Goal: Task Accomplishment & Management: Manage account settings

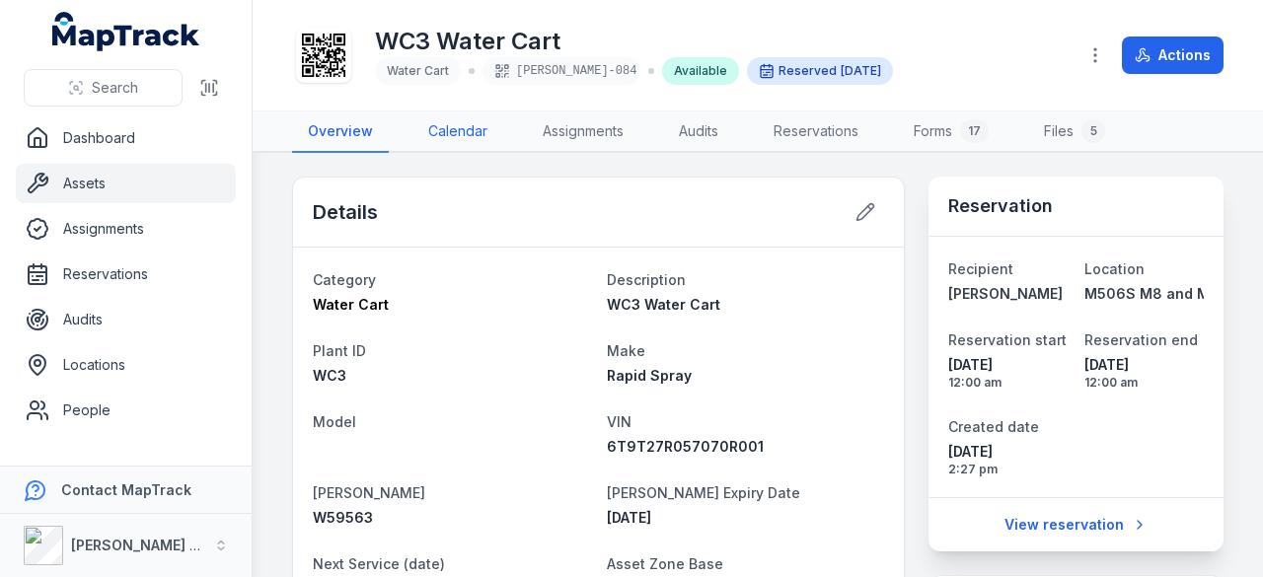
drag, startPoint x: 0, startPoint y: 0, endPoint x: 462, endPoint y: 133, distance: 480.5
click at [462, 133] on link "Calendar" at bounding box center [457, 131] width 91 height 41
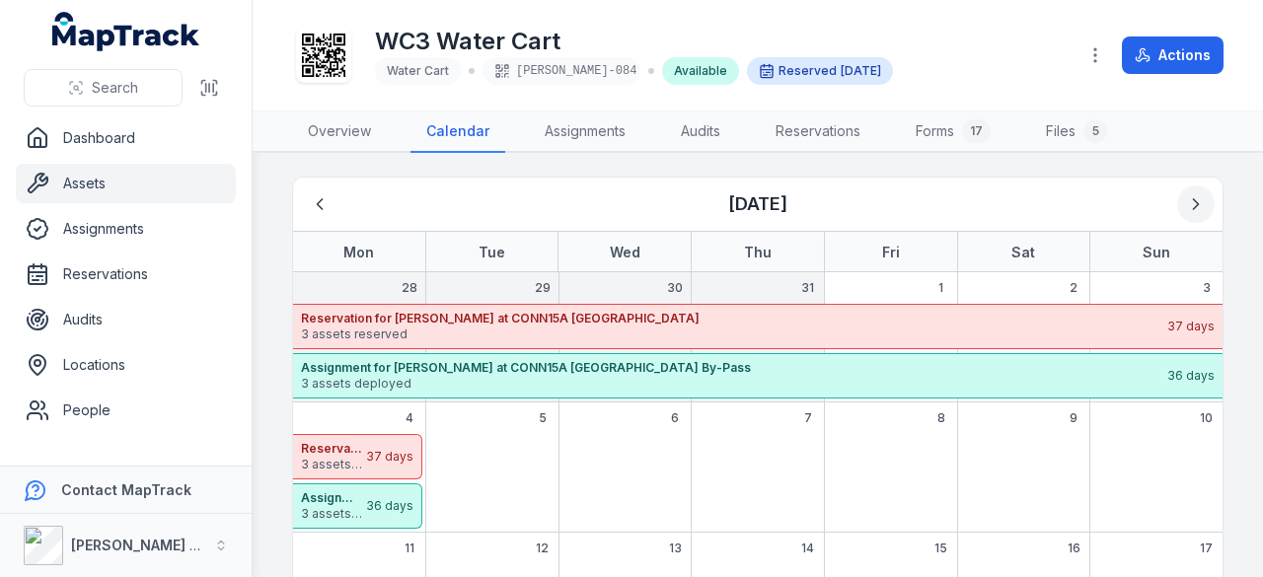
click at [1186, 196] on icon "Next" at bounding box center [1196, 204] width 20 height 20
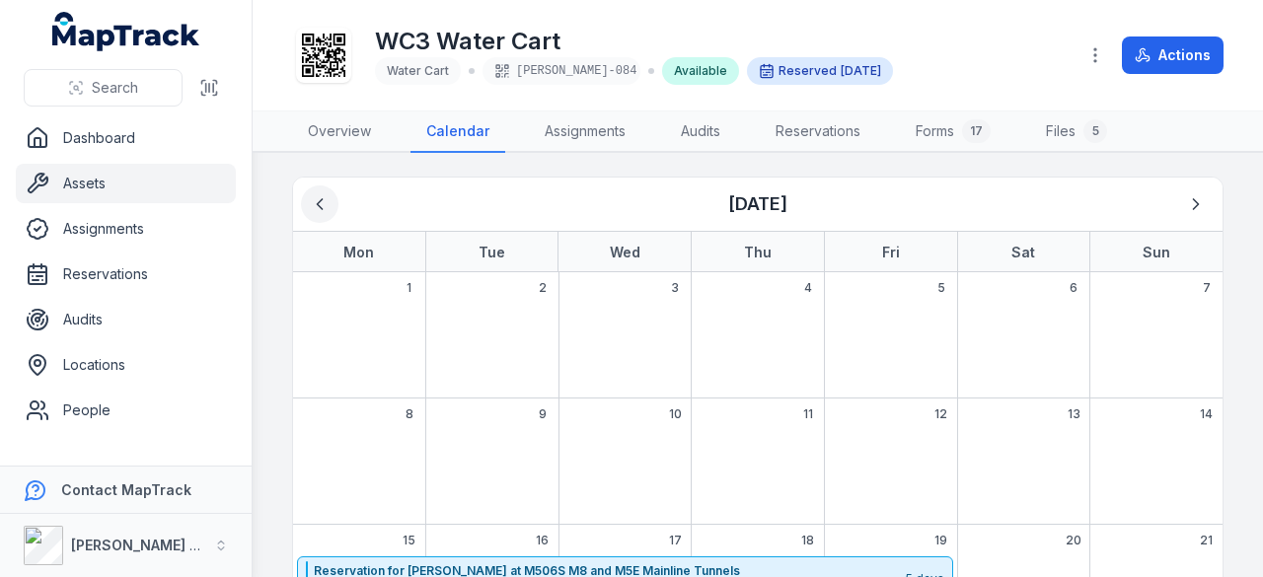
click at [328, 197] on icon "Previous" at bounding box center [320, 204] width 20 height 20
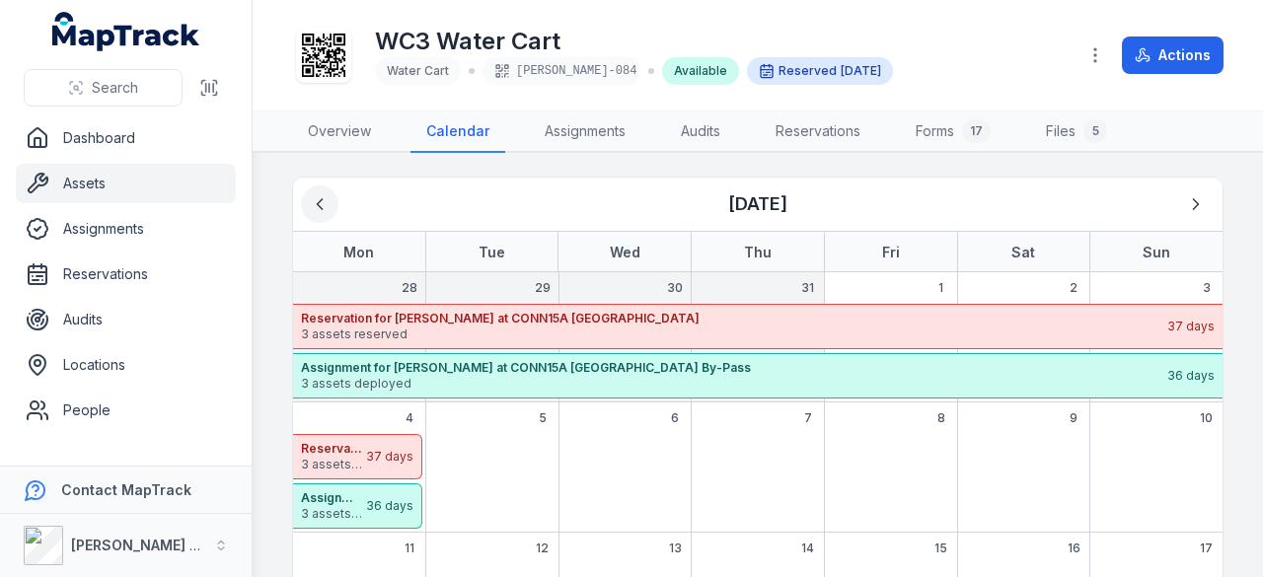
click at [328, 197] on icon "Previous" at bounding box center [320, 204] width 20 height 20
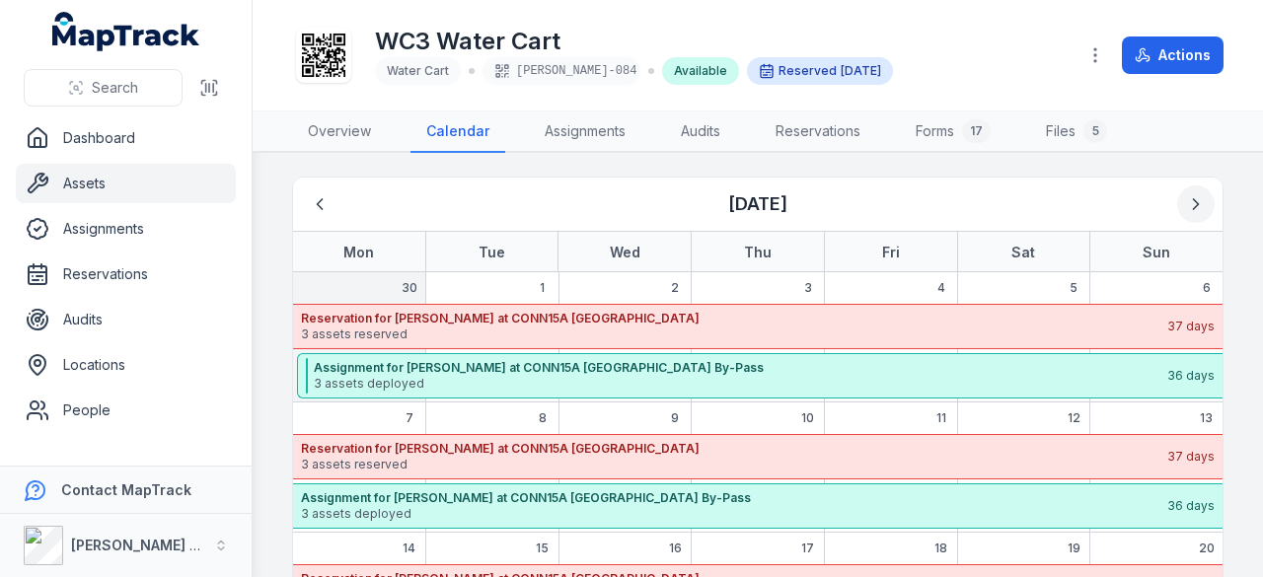
click at [1186, 203] on icon "Next" at bounding box center [1196, 204] width 20 height 20
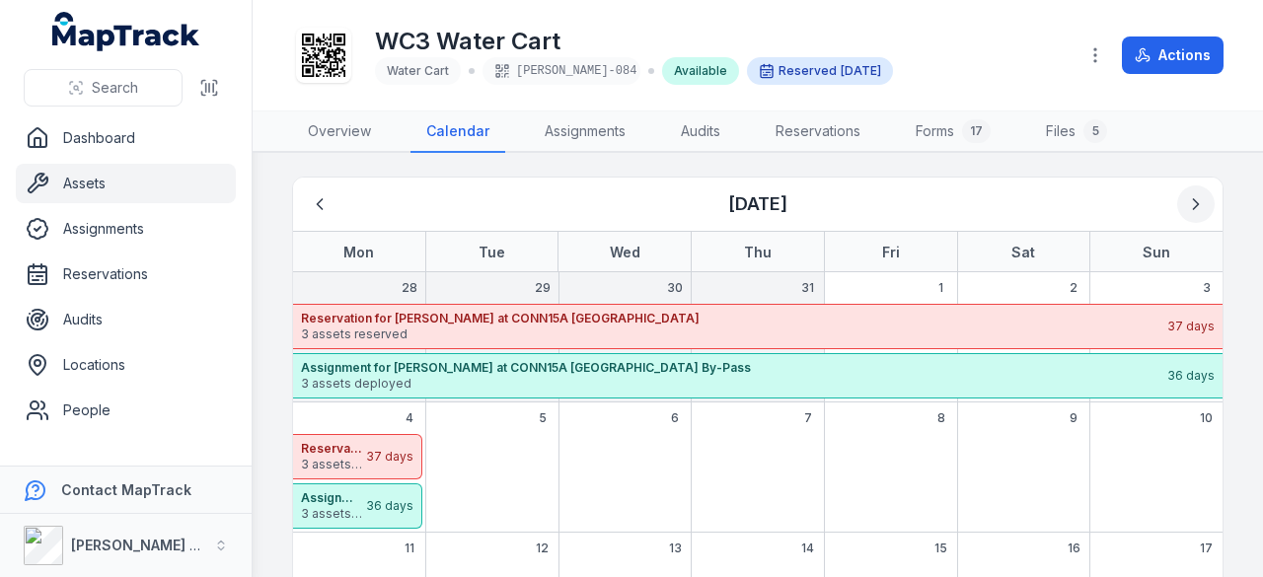
click at [1194, 203] on icon "Next" at bounding box center [1196, 204] width 5 height 10
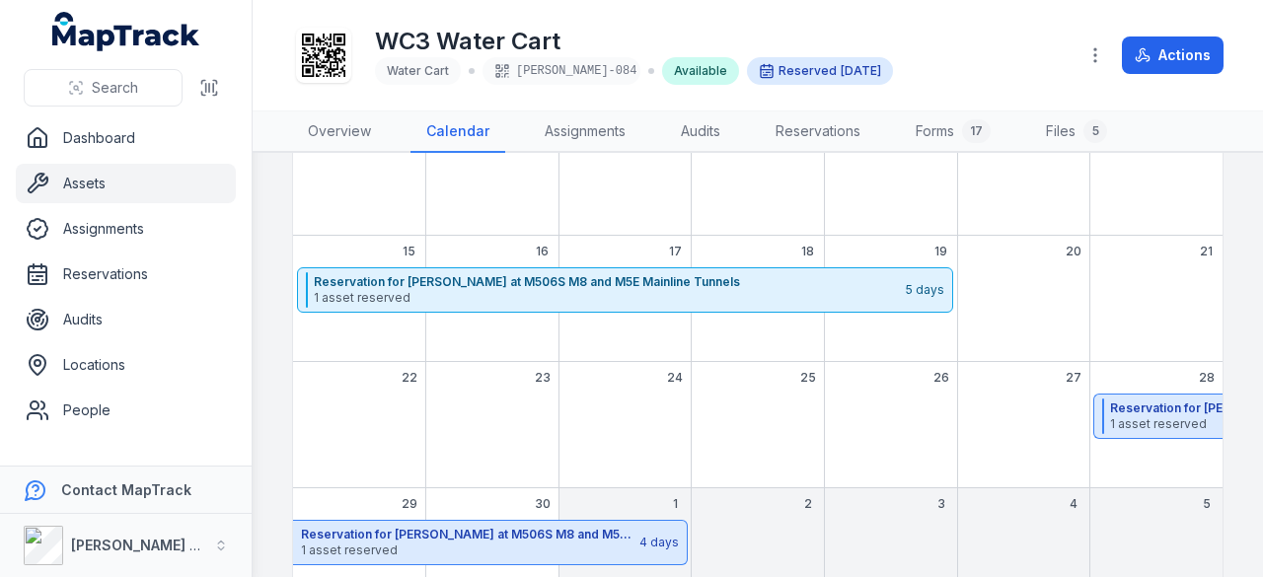
scroll to position [348, 0]
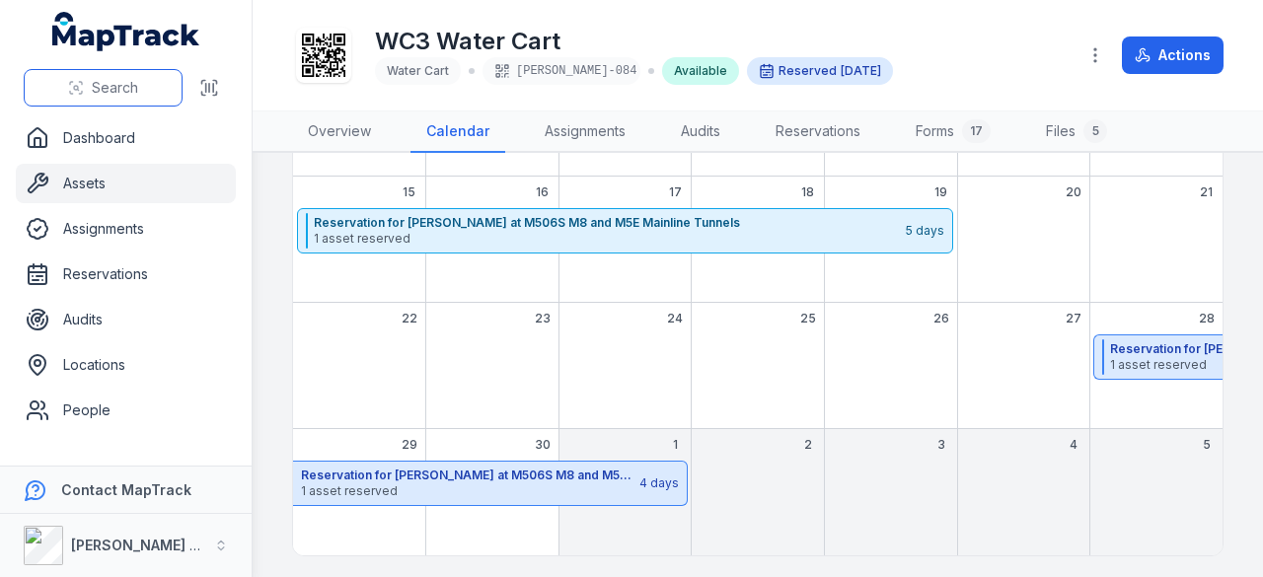
click at [97, 94] on span "Search" at bounding box center [115, 88] width 46 height 20
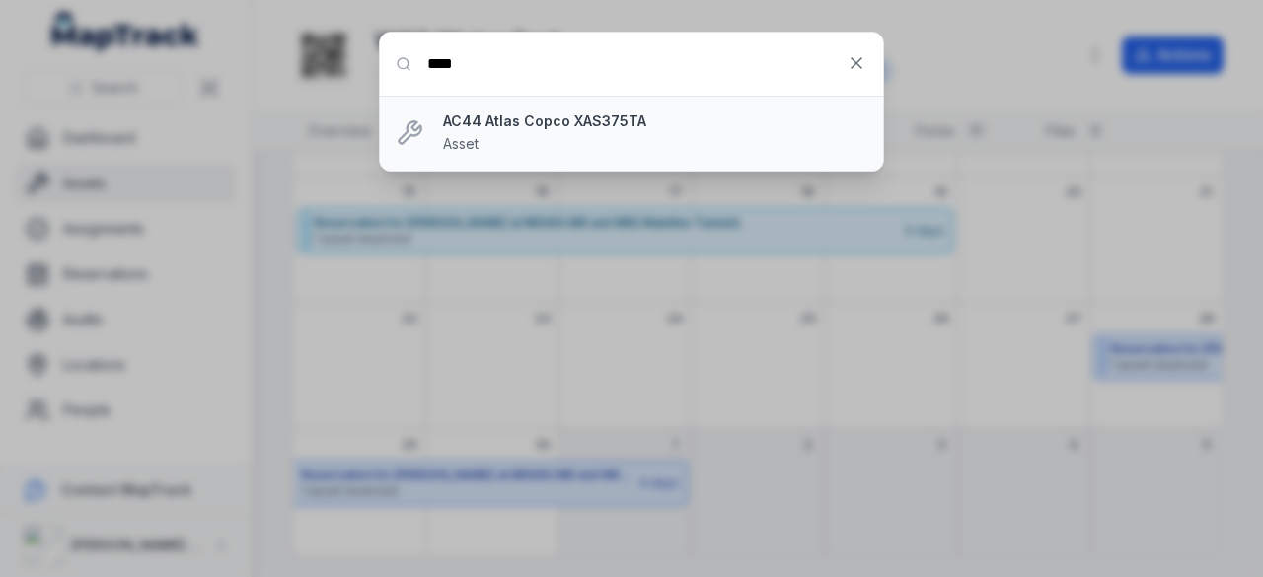
type input "****"
click at [560, 123] on strong "AC44 Atlas Copco XAS375TA" at bounding box center [655, 121] width 424 height 20
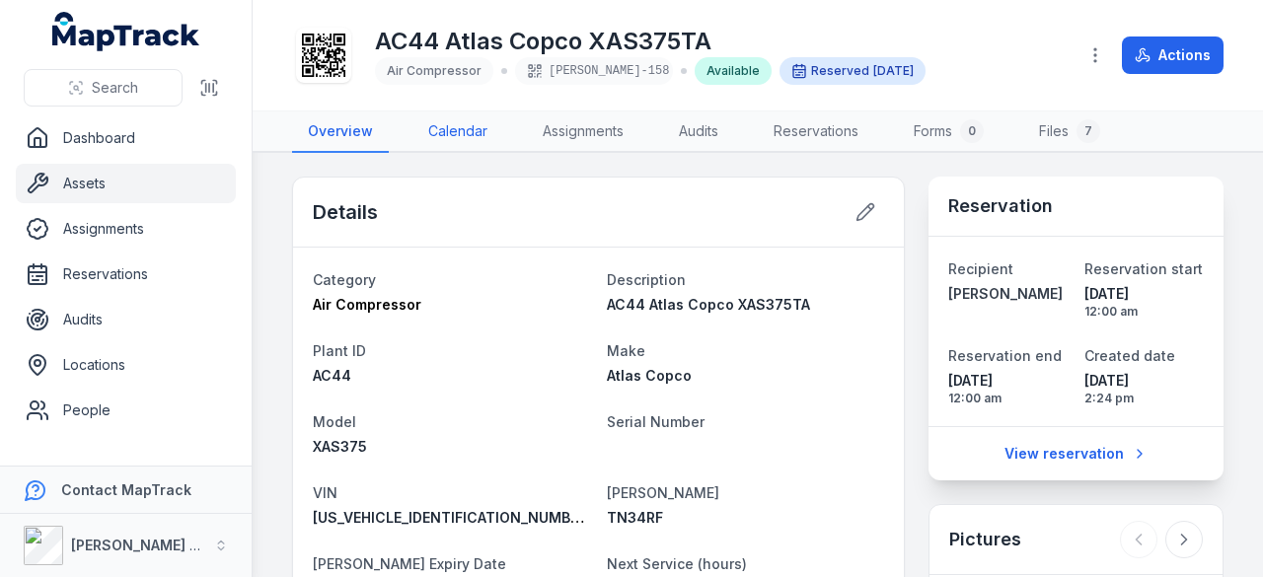
click at [480, 127] on link "Calendar" at bounding box center [457, 131] width 91 height 41
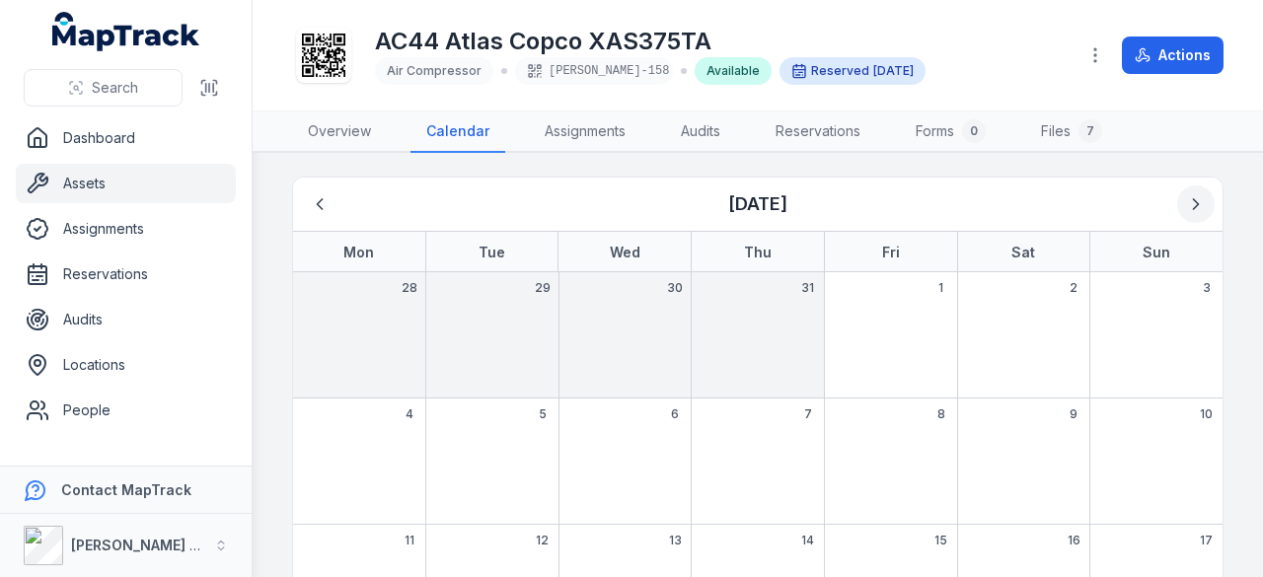
click at [1194, 194] on button "Next" at bounding box center [1195, 203] width 37 height 37
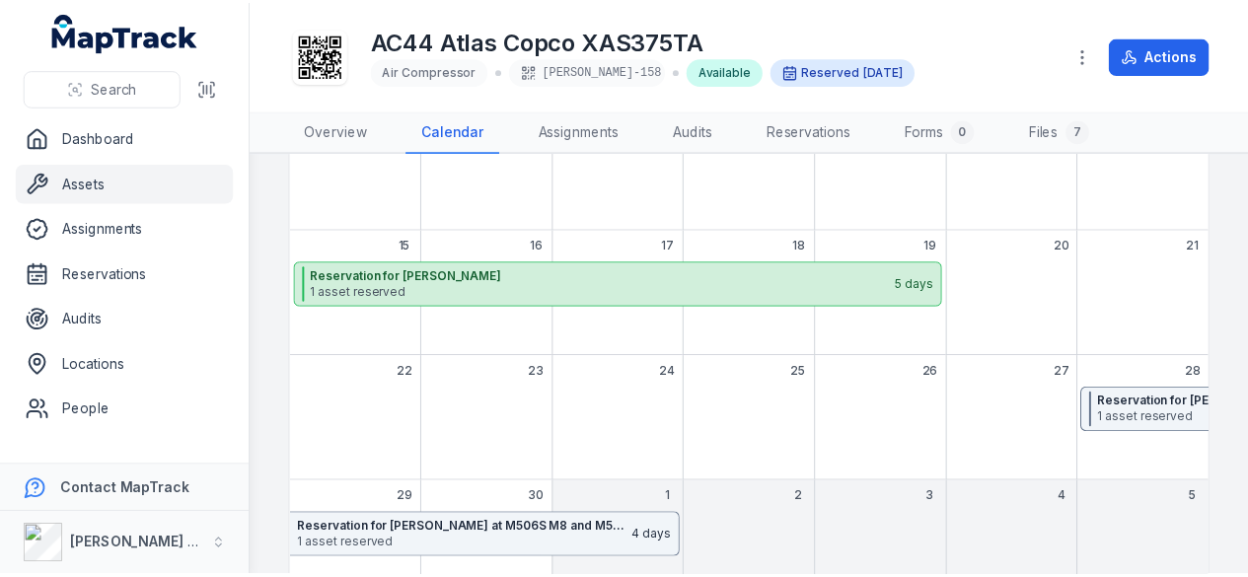
scroll to position [296, 0]
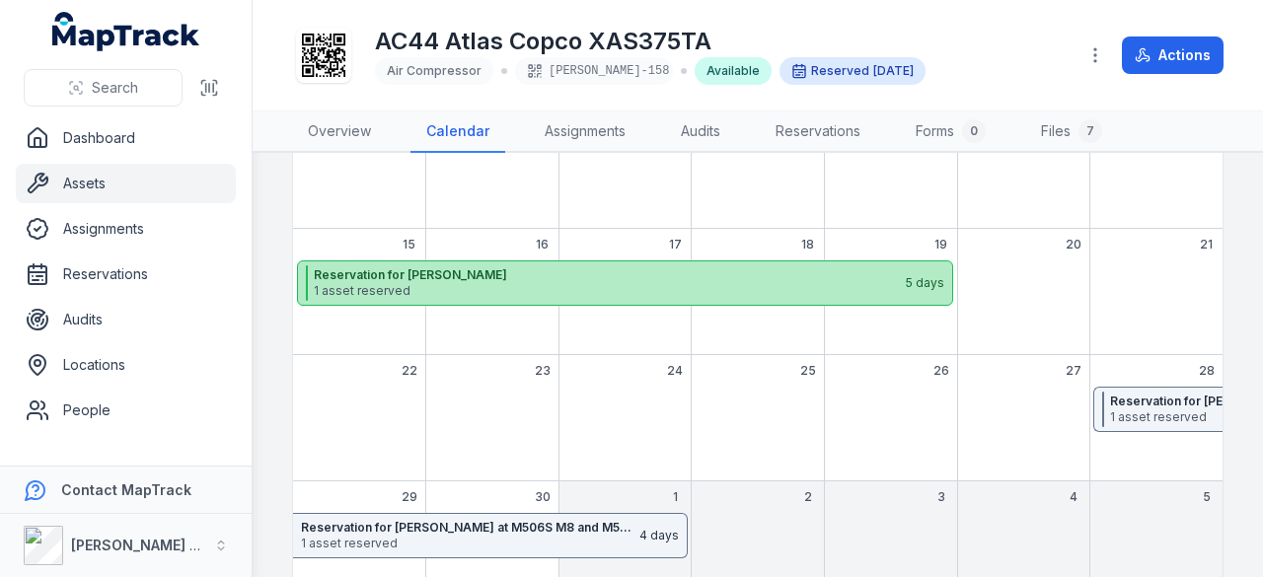
click at [544, 294] on span "1 asset reserved" at bounding box center [609, 291] width 590 height 16
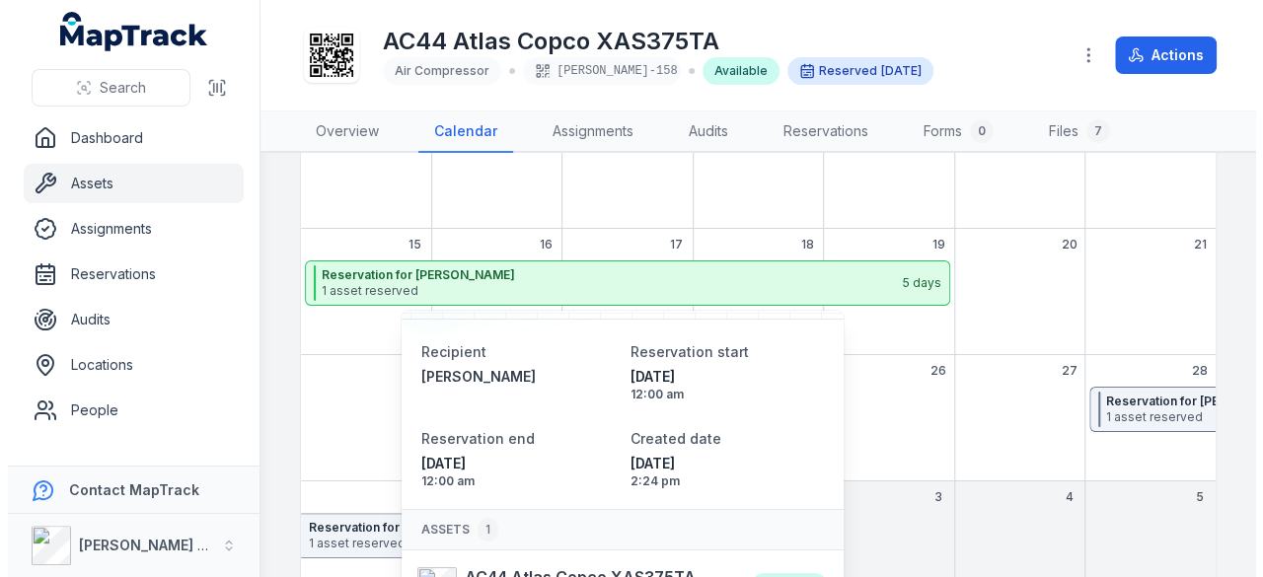
scroll to position [130, 0]
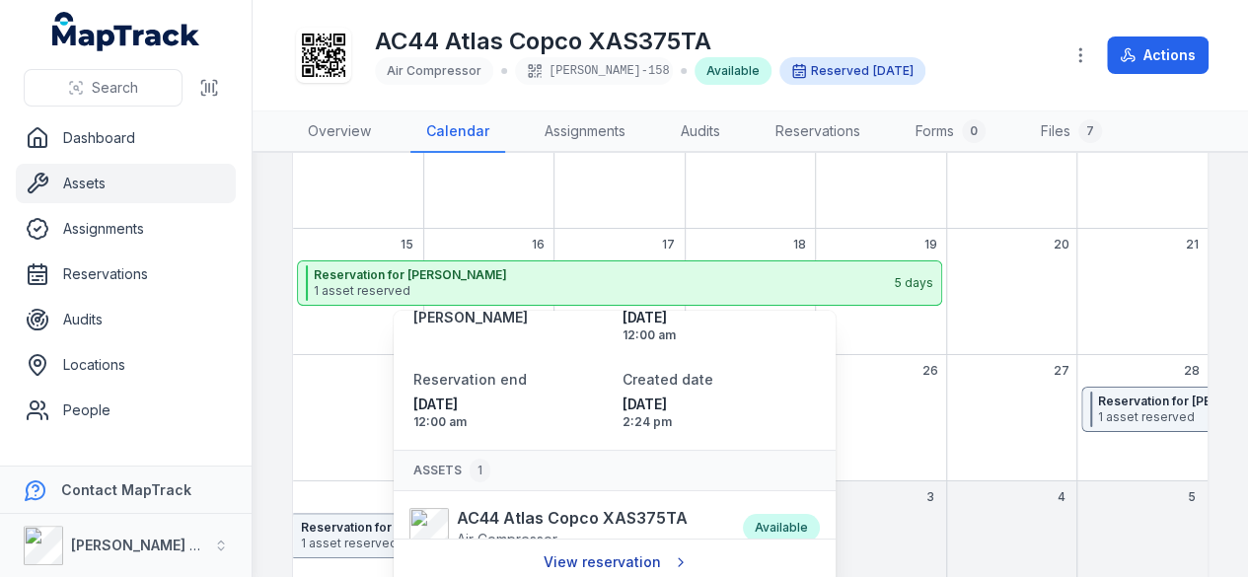
click at [654, 559] on link "View reservation" at bounding box center [614, 562] width 167 height 37
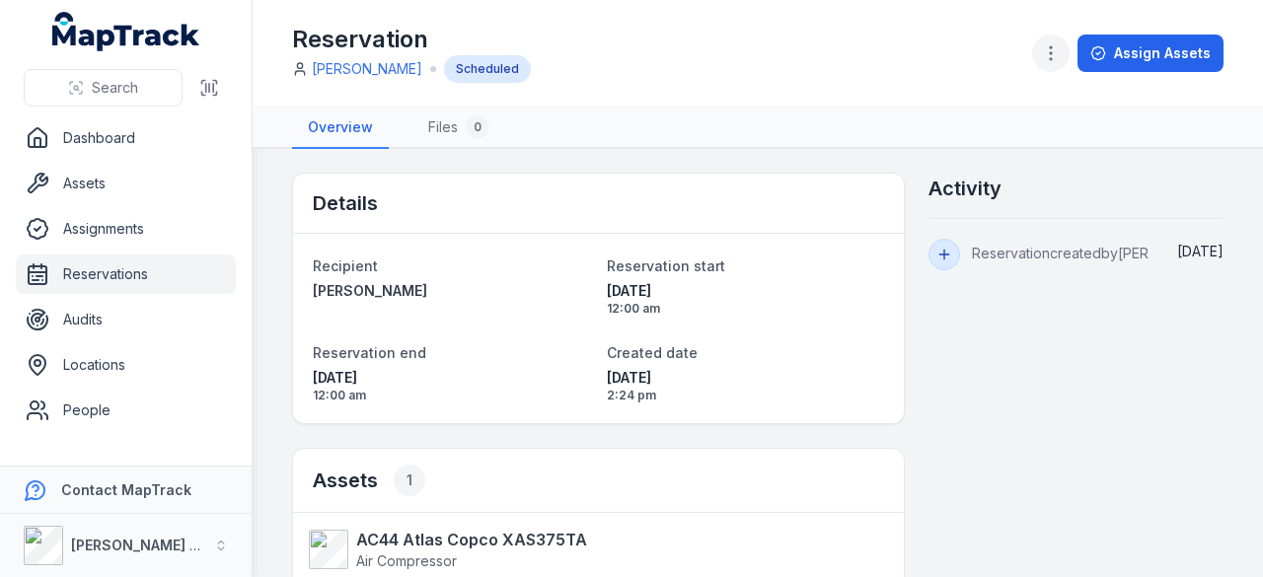
click at [1054, 60] on icon "button" at bounding box center [1051, 53] width 20 height 20
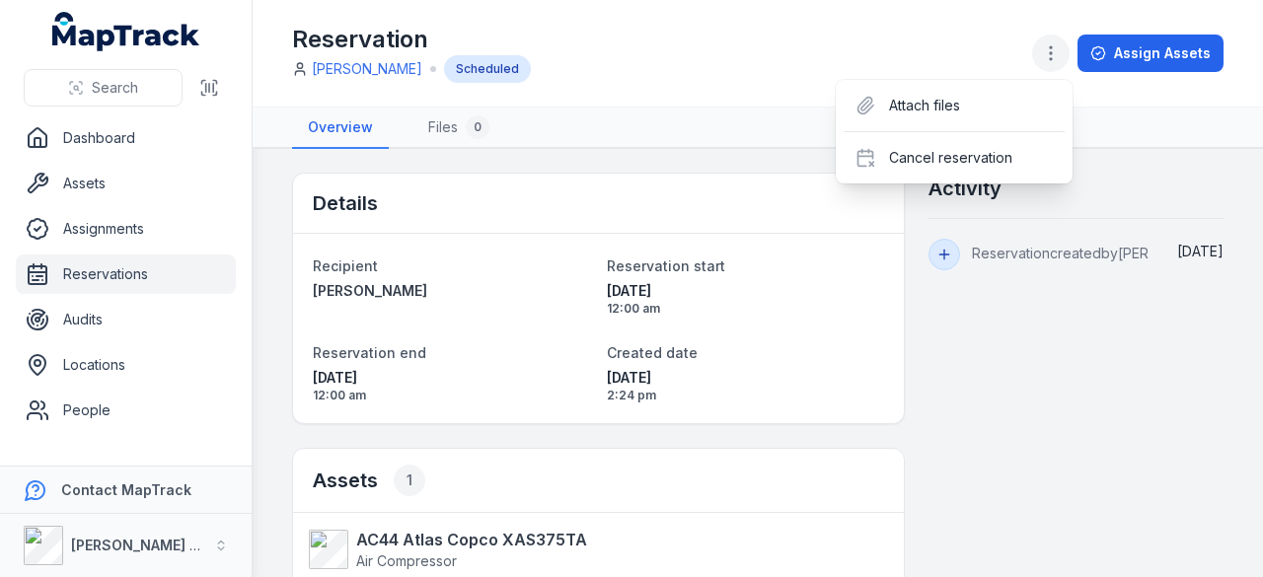
click at [1056, 60] on icon "button" at bounding box center [1051, 53] width 20 height 20
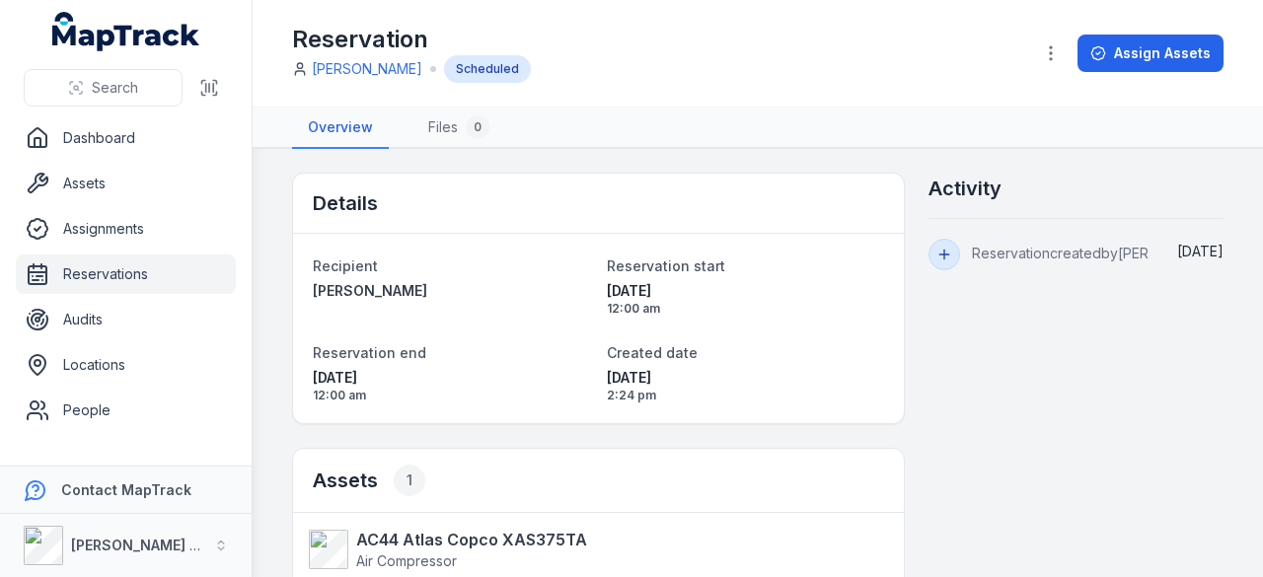
click at [937, 253] on icon at bounding box center [944, 255] width 16 height 16
click at [1127, 54] on button "Assign Assets" at bounding box center [1150, 53] width 146 height 37
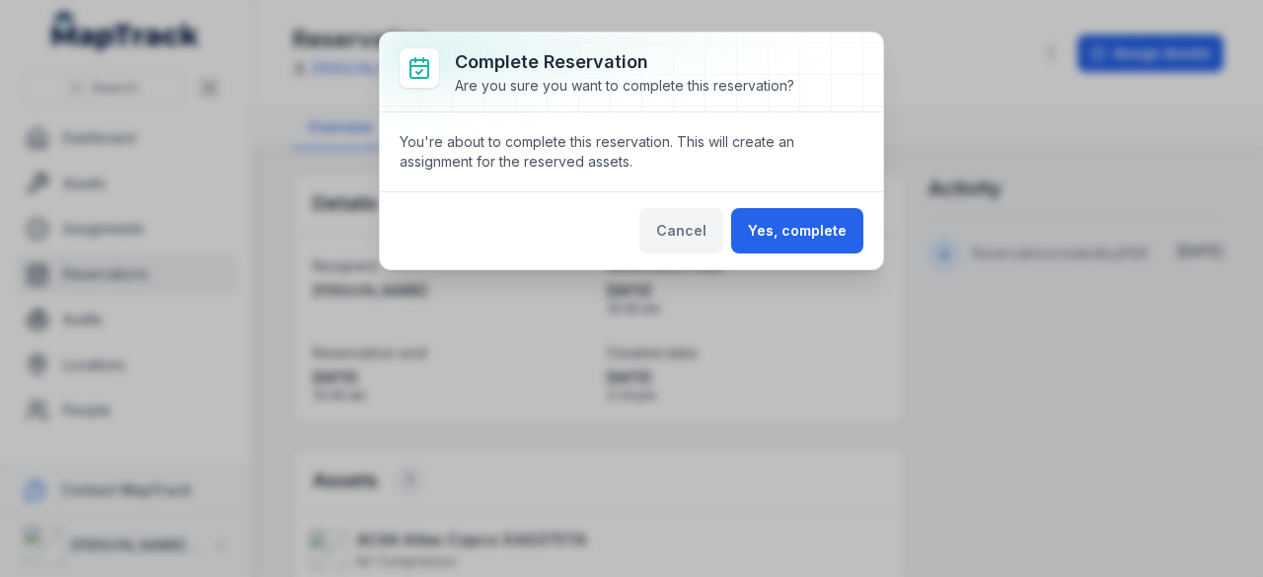
click at [689, 239] on button "Cancel" at bounding box center [681, 230] width 84 height 45
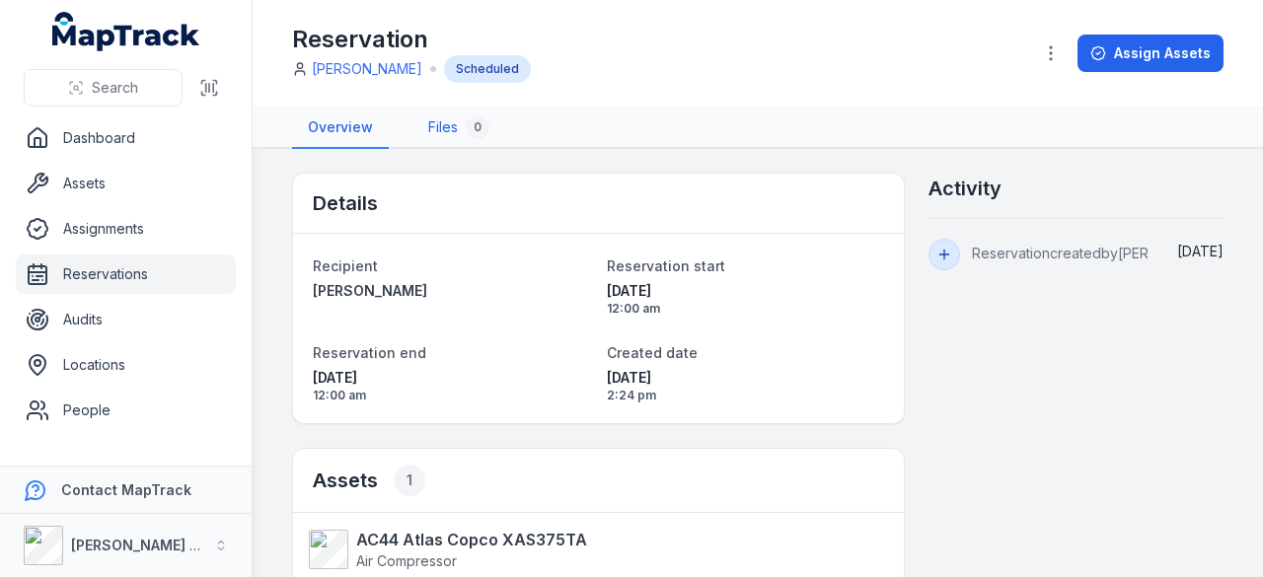
click at [446, 117] on link "Files 0" at bounding box center [458, 128] width 93 height 41
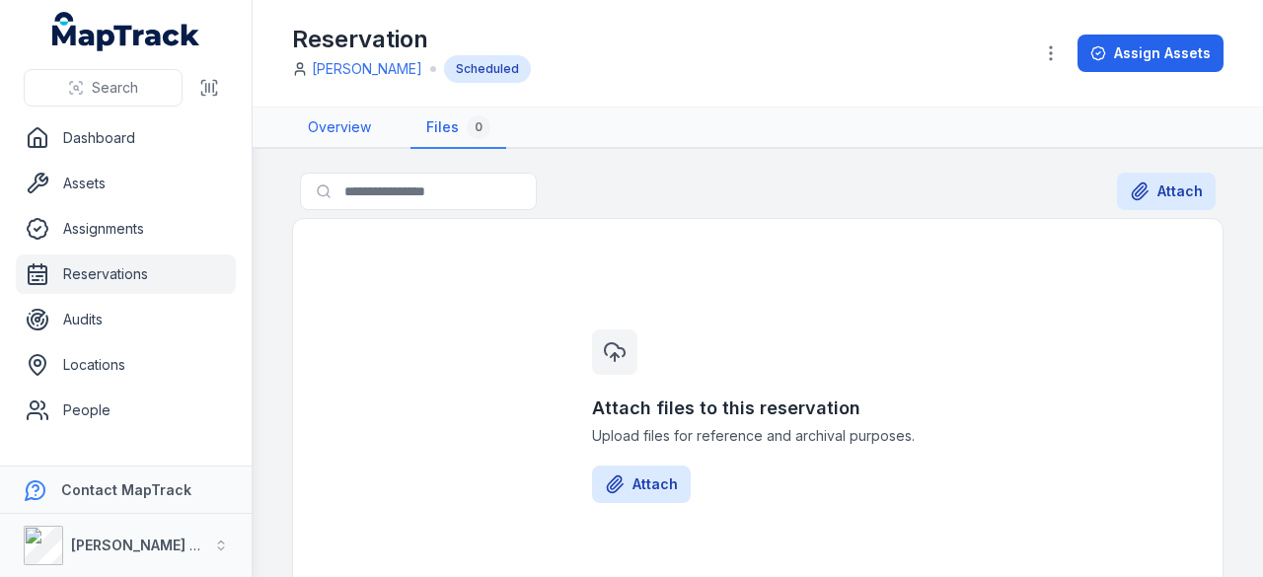
click at [343, 127] on link "Overview" at bounding box center [339, 128] width 95 height 41
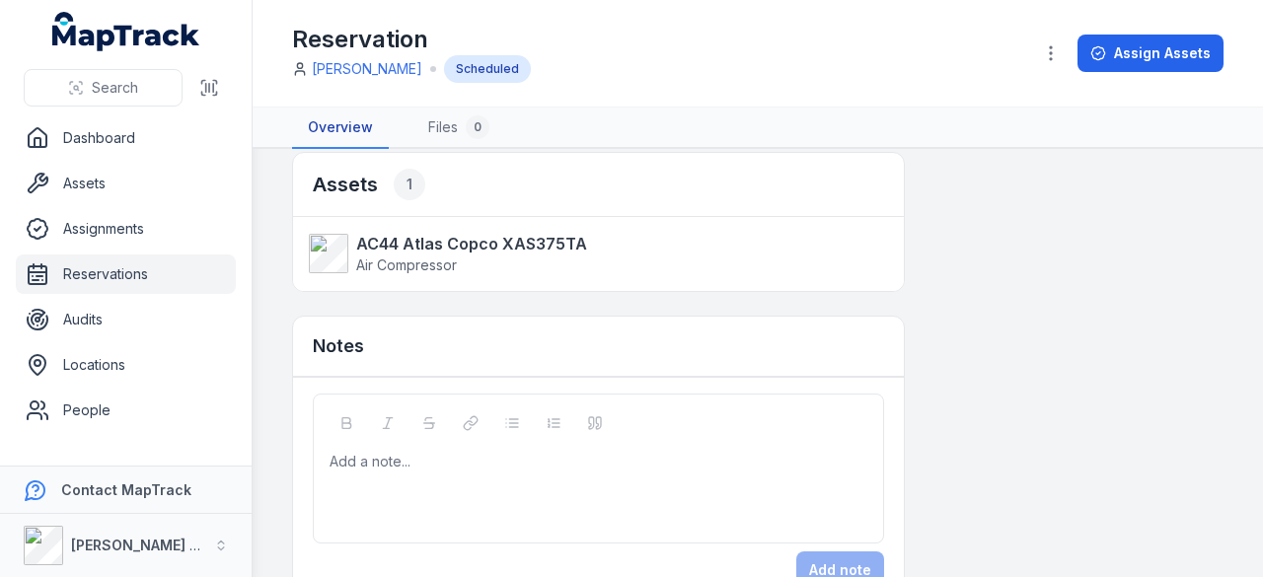
scroll to position [342, 0]
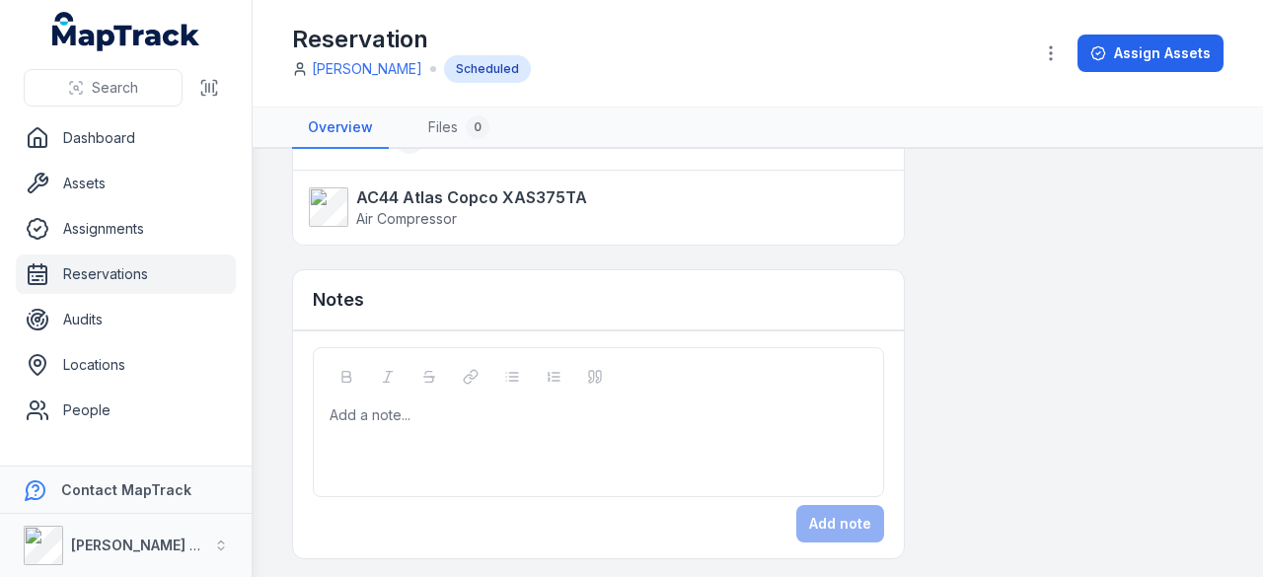
click at [506, 407] on div at bounding box center [598, 415] width 537 height 20
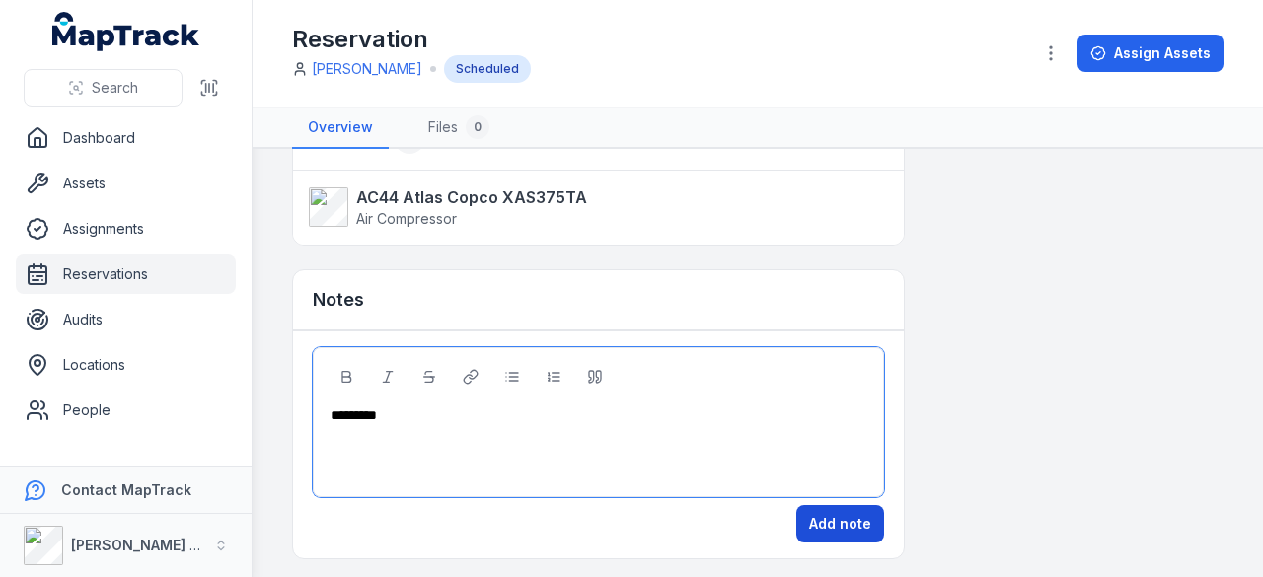
click at [813, 517] on button "Add note" at bounding box center [840, 523] width 88 height 37
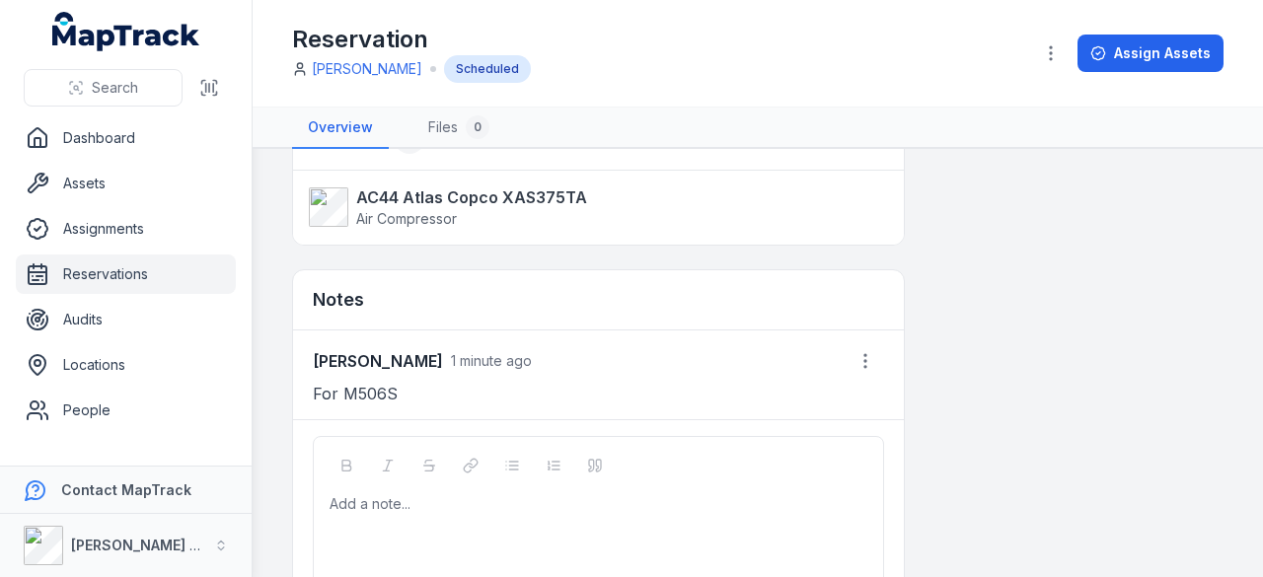
scroll to position [59, 0]
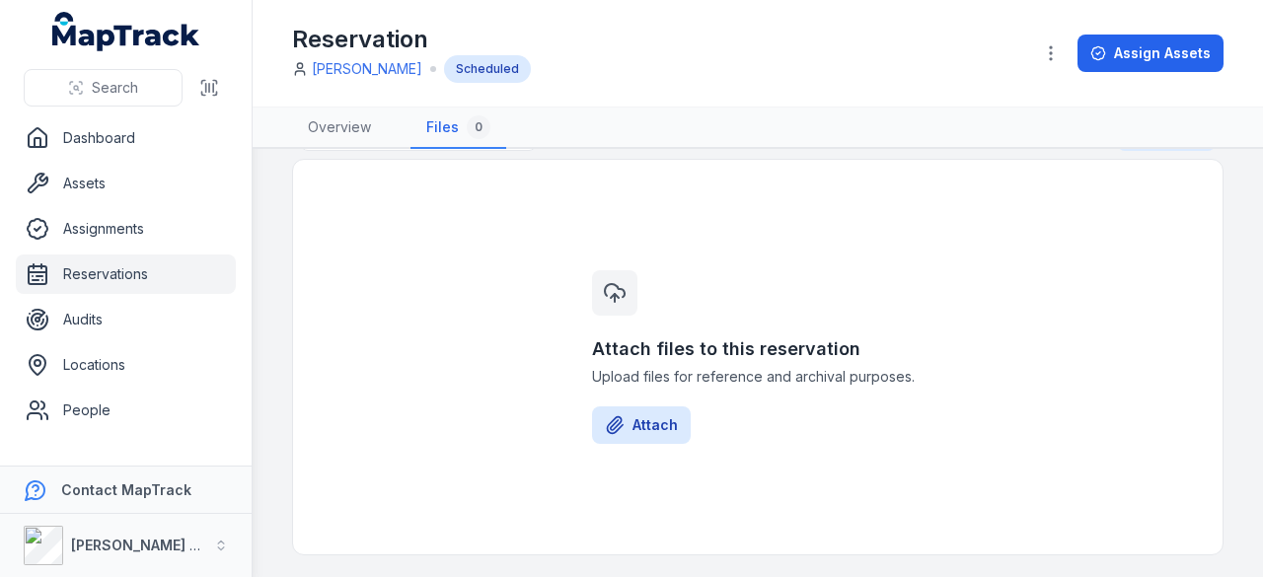
drag, startPoint x: 565, startPoint y: 22, endPoint x: 558, endPoint y: 6, distance: 17.2
click at [565, 22] on div "Reservation [PERSON_NAME] Scheduled Assign Assets" at bounding box center [757, 53] width 931 height 91
click at [76, 144] on link "Dashboard" at bounding box center [126, 137] width 220 height 39
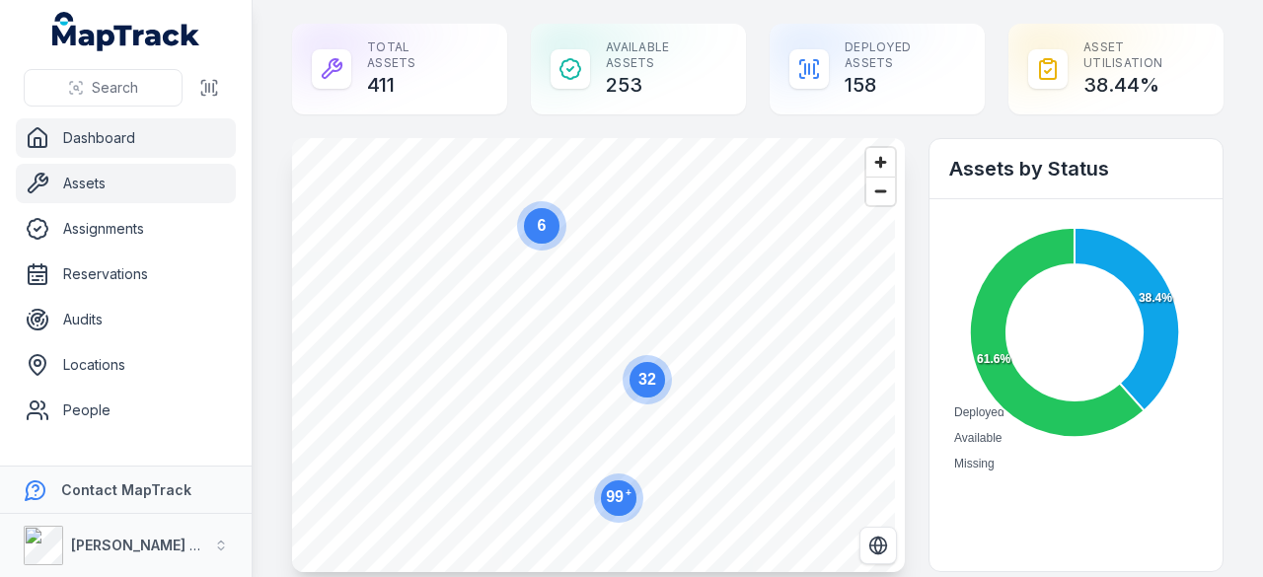
click at [126, 186] on link "Assets" at bounding box center [126, 183] width 220 height 39
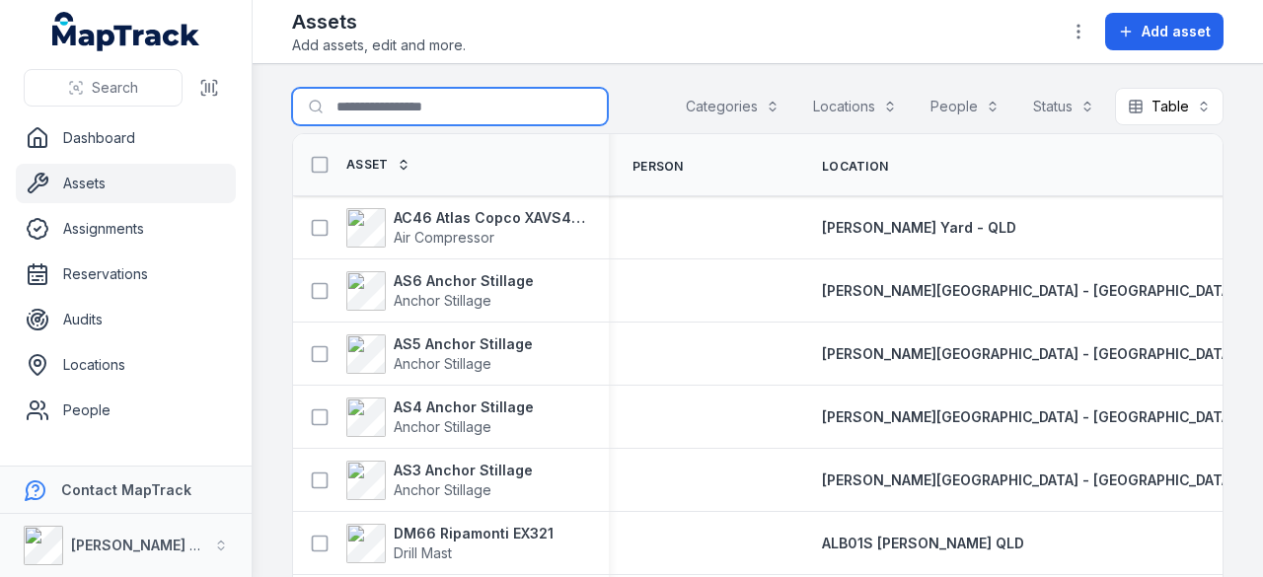
click at [423, 106] on input "Search for assets" at bounding box center [450, 106] width 316 height 37
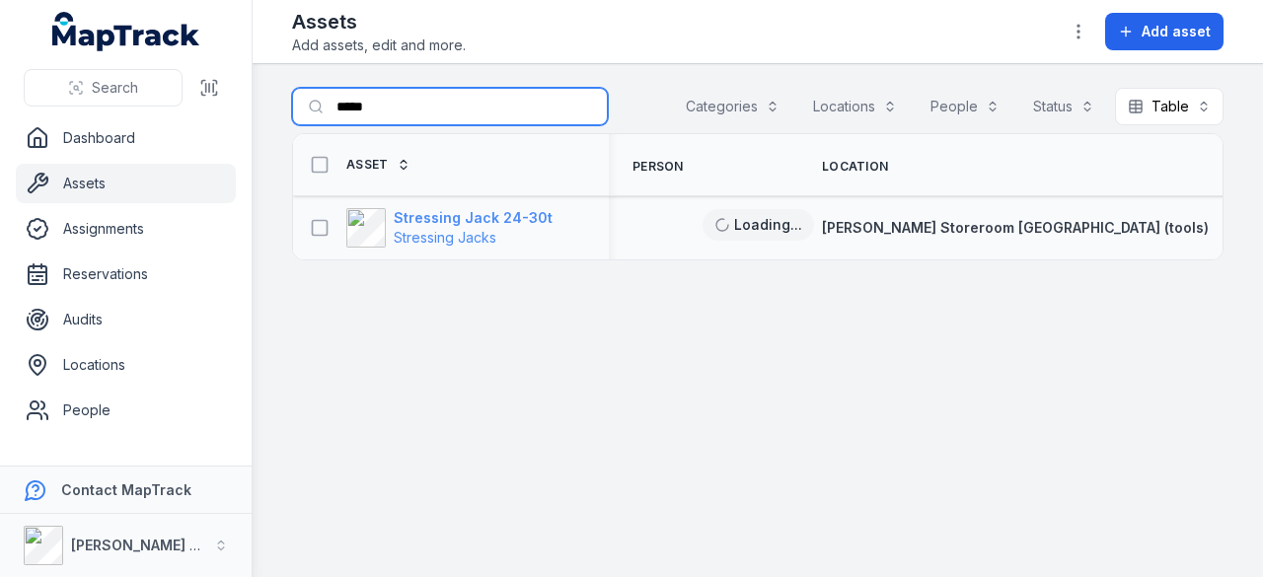
type input "*****"
click at [430, 212] on strong "Stressing Jack 24-30t" at bounding box center [473, 218] width 159 height 20
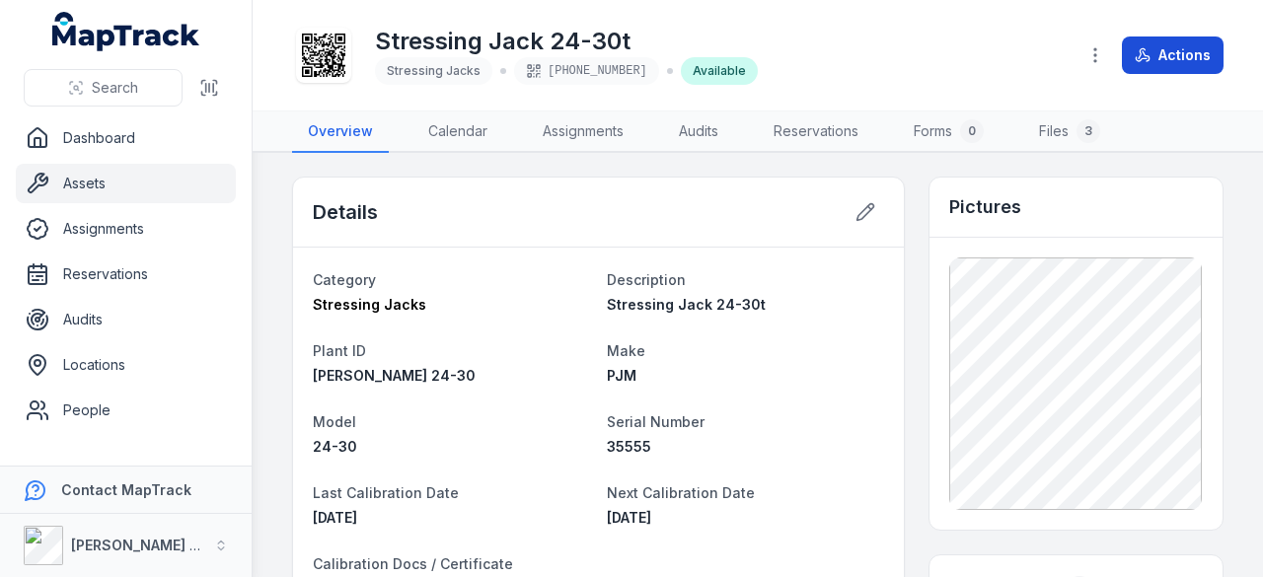
click at [1167, 56] on button "Actions" at bounding box center [1173, 55] width 102 height 37
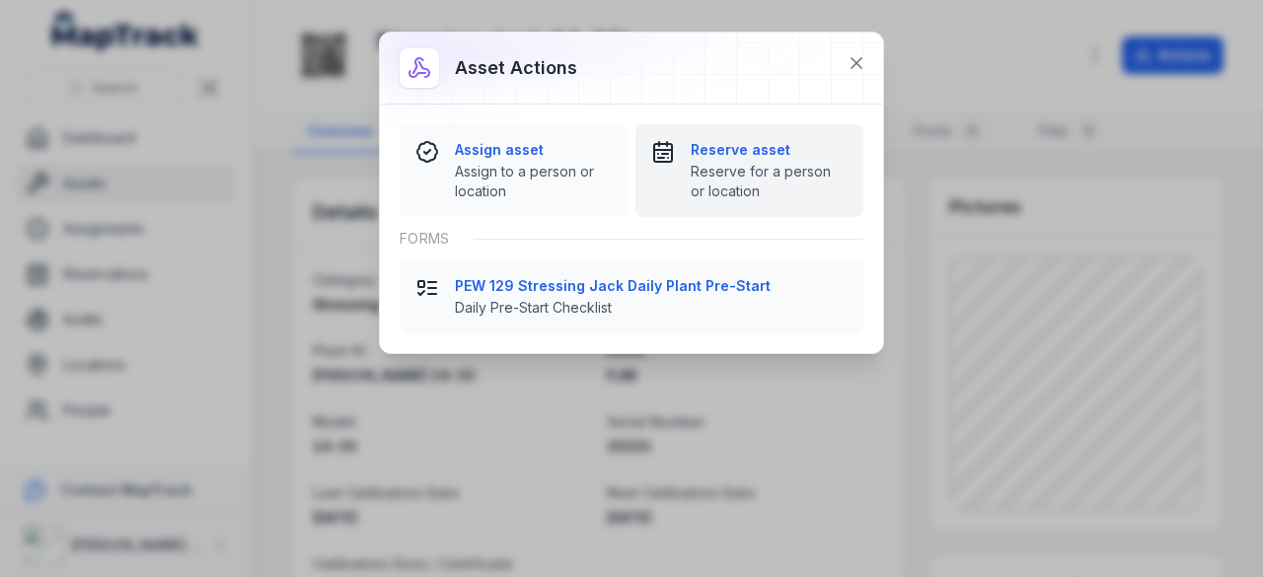
click at [701, 172] on span "Reserve for a person or location" at bounding box center [769, 181] width 157 height 39
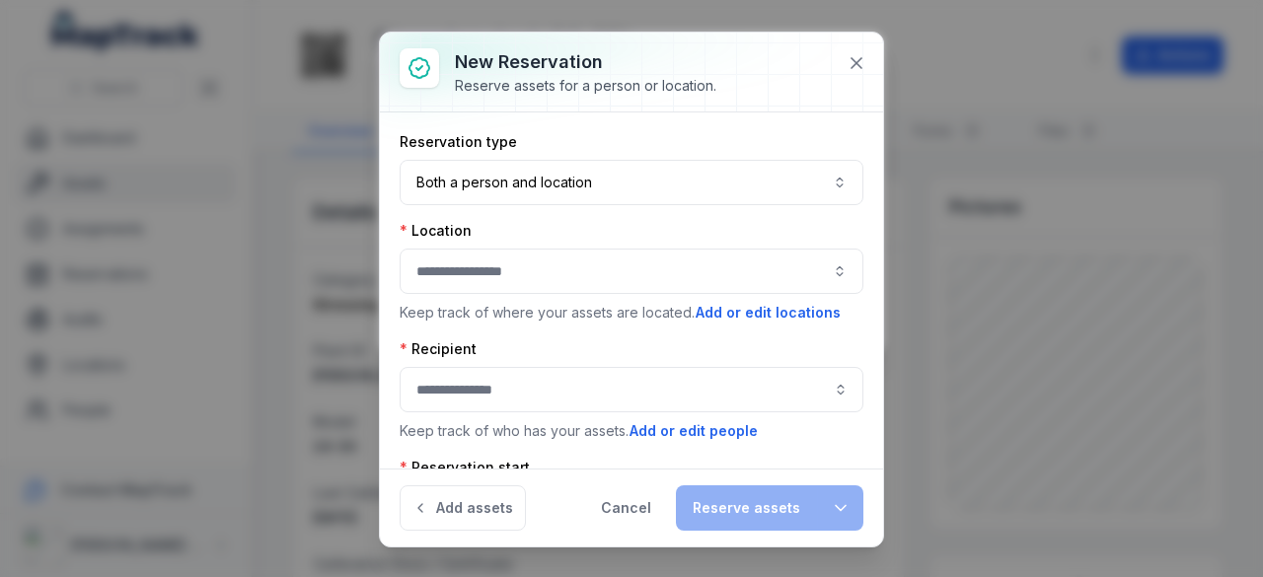
click at [610, 264] on button "button" at bounding box center [632, 271] width 464 height 45
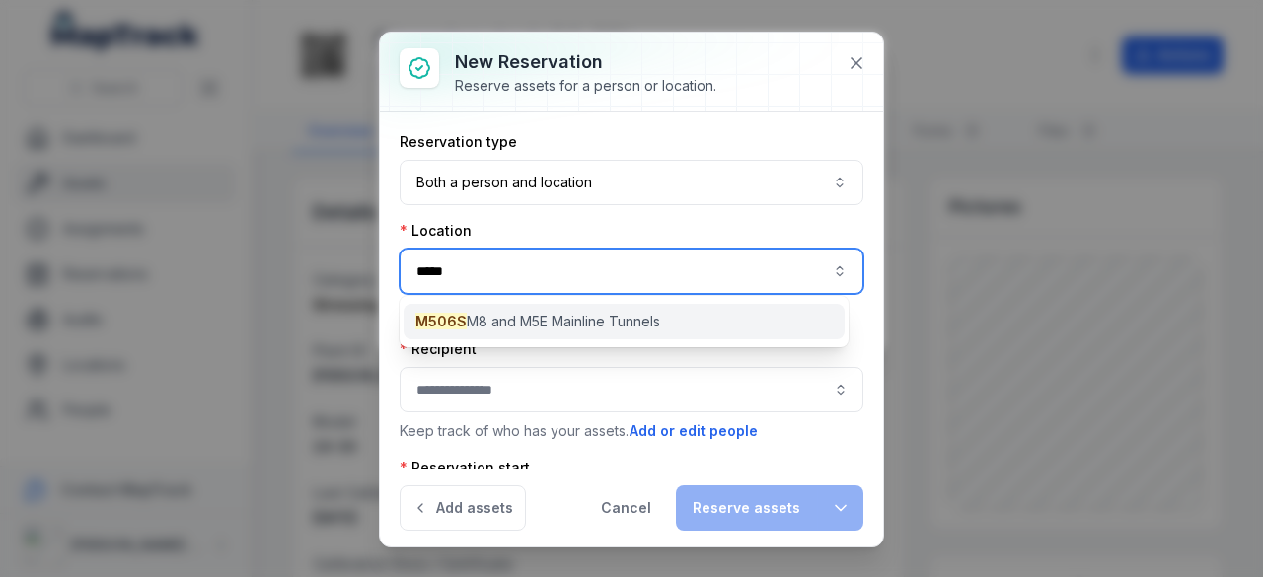
type input "*****"
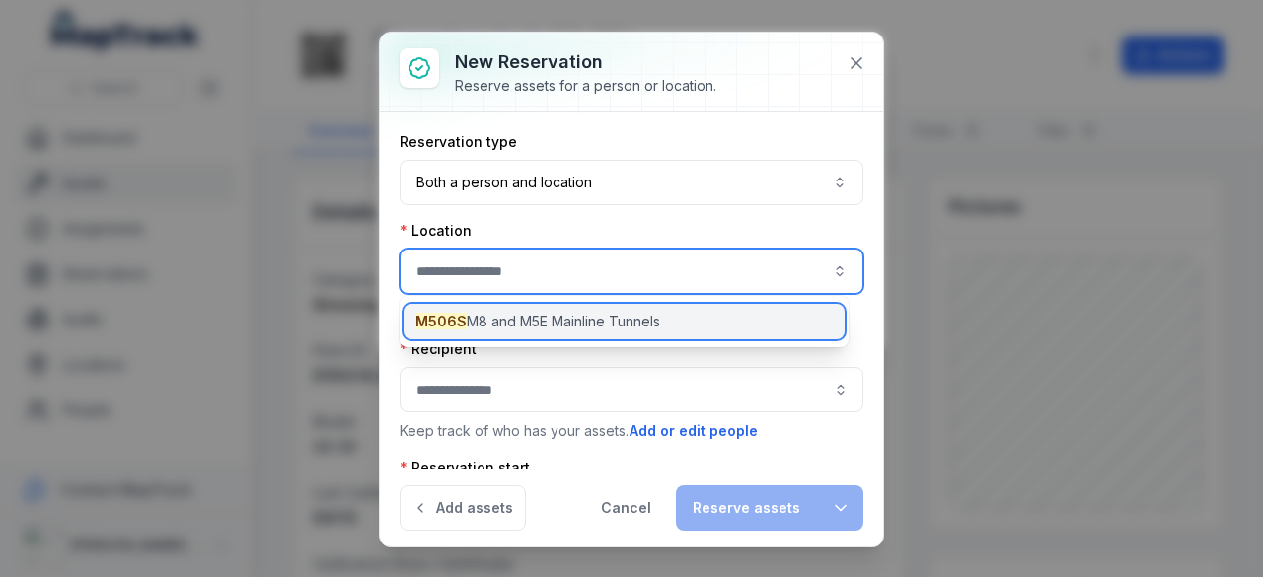
click at [665, 334] on div "M506S M8 and M5E Mainline Tunnels" at bounding box center [623, 322] width 441 height 36
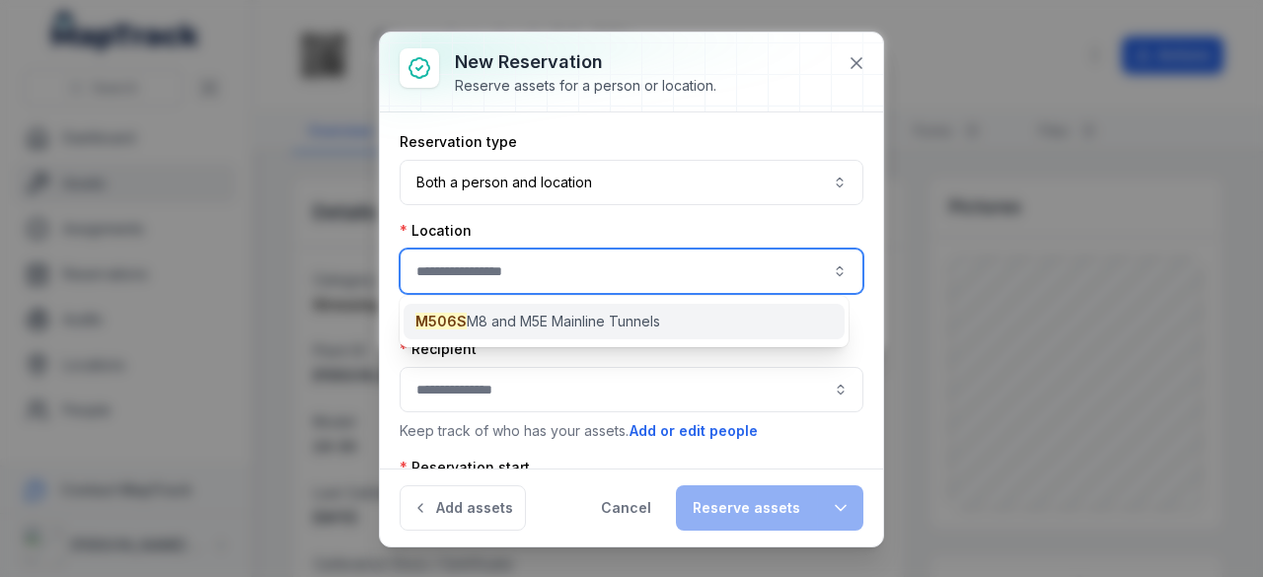
type input "**********"
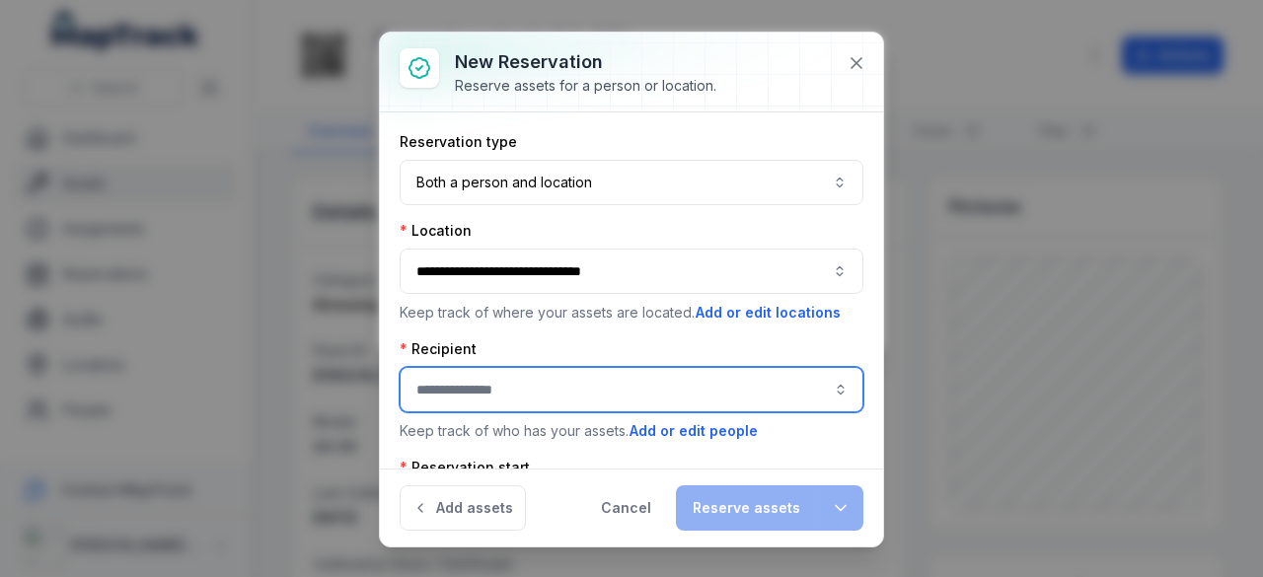
click at [629, 576] on div "**********" at bounding box center [631, 577] width 1263 height 0
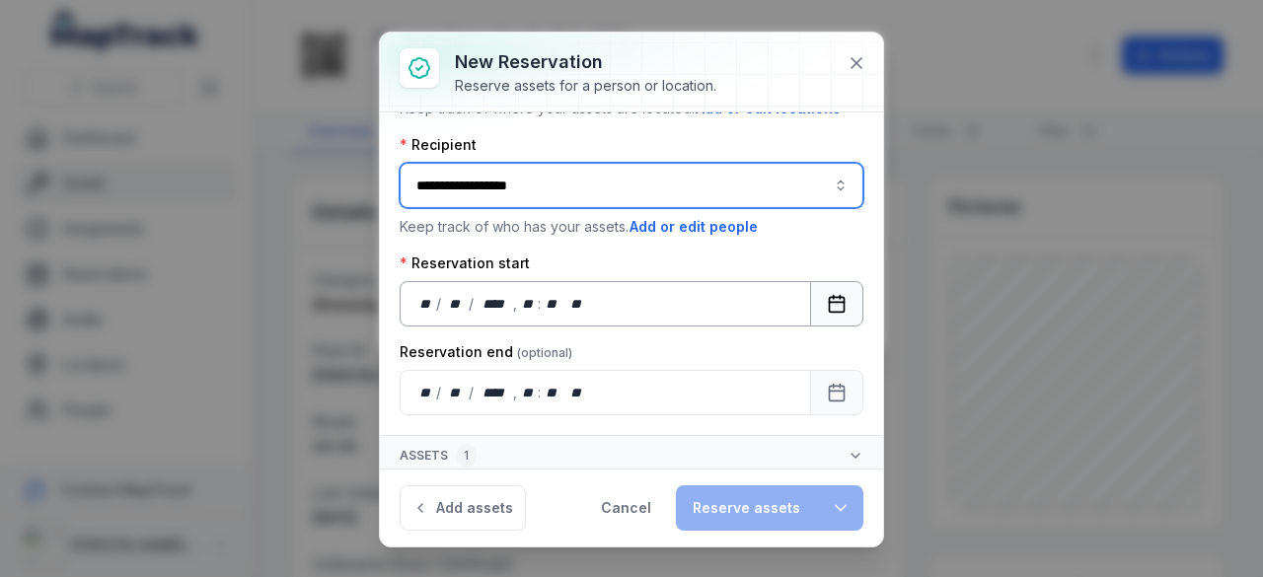
type input "**********"
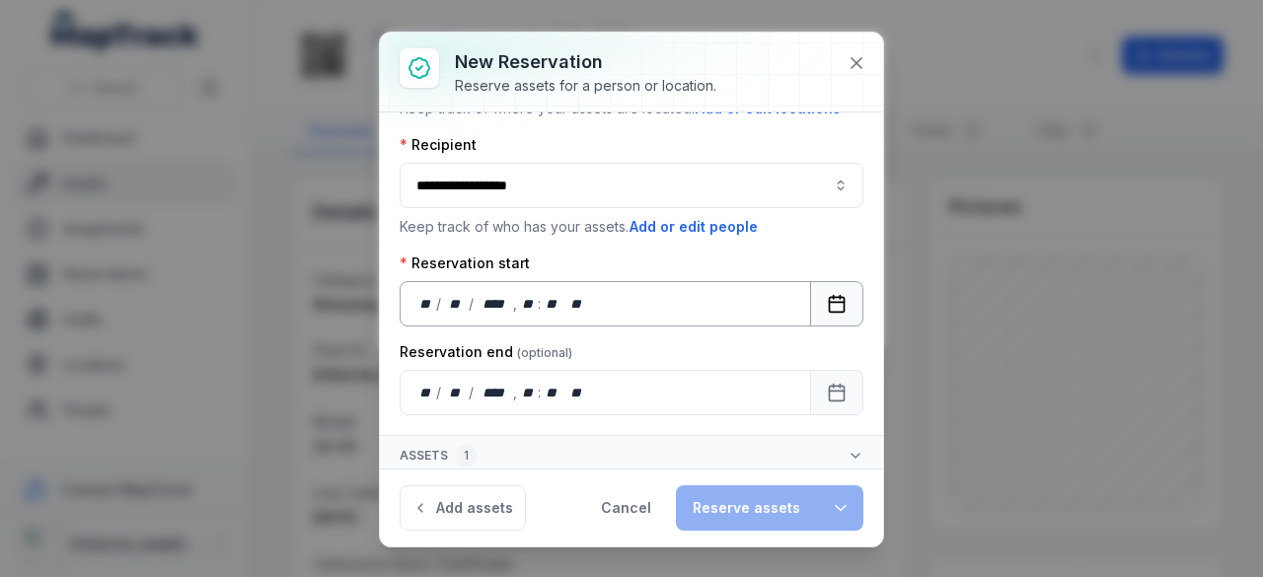
click at [830, 302] on icon "Calendar" at bounding box center [837, 302] width 15 height 0
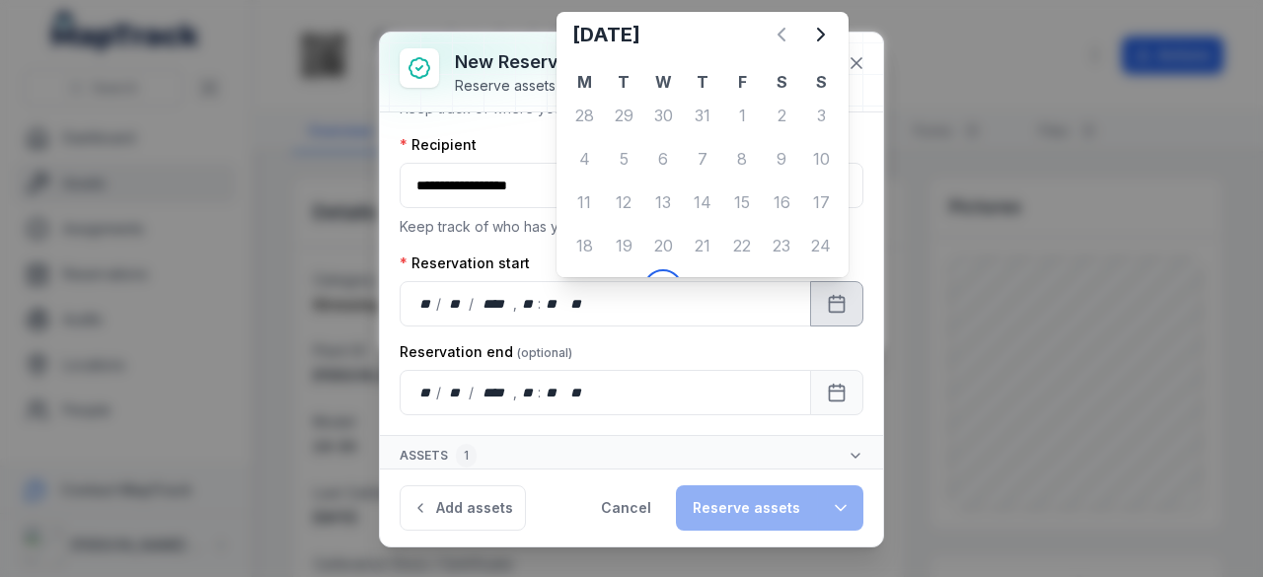
scroll to position [0, 0]
click at [838, 37] on button "Next" at bounding box center [820, 39] width 39 height 39
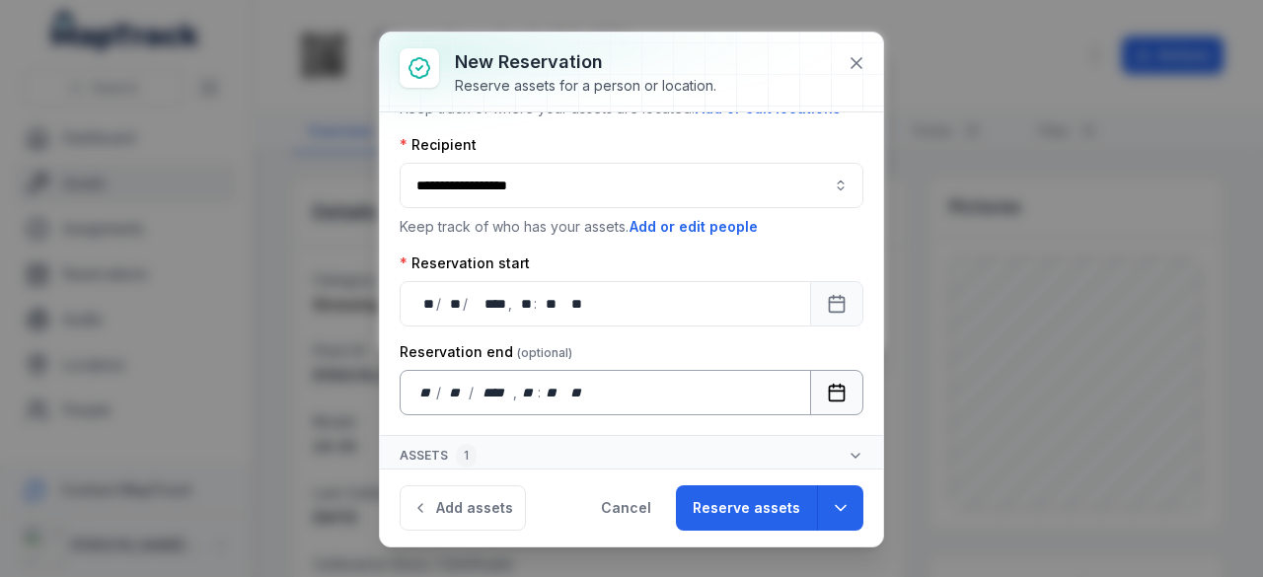
click at [830, 386] on rect "Calendar" at bounding box center [837, 393] width 15 height 15
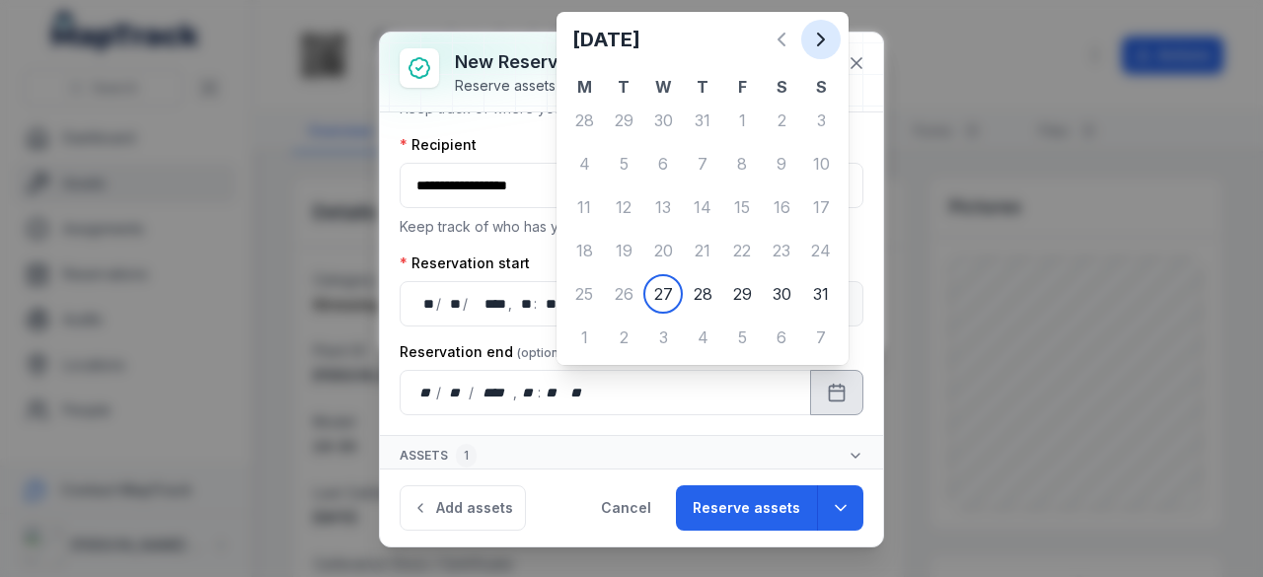
click at [818, 40] on icon "Next" at bounding box center [821, 40] width 24 height 24
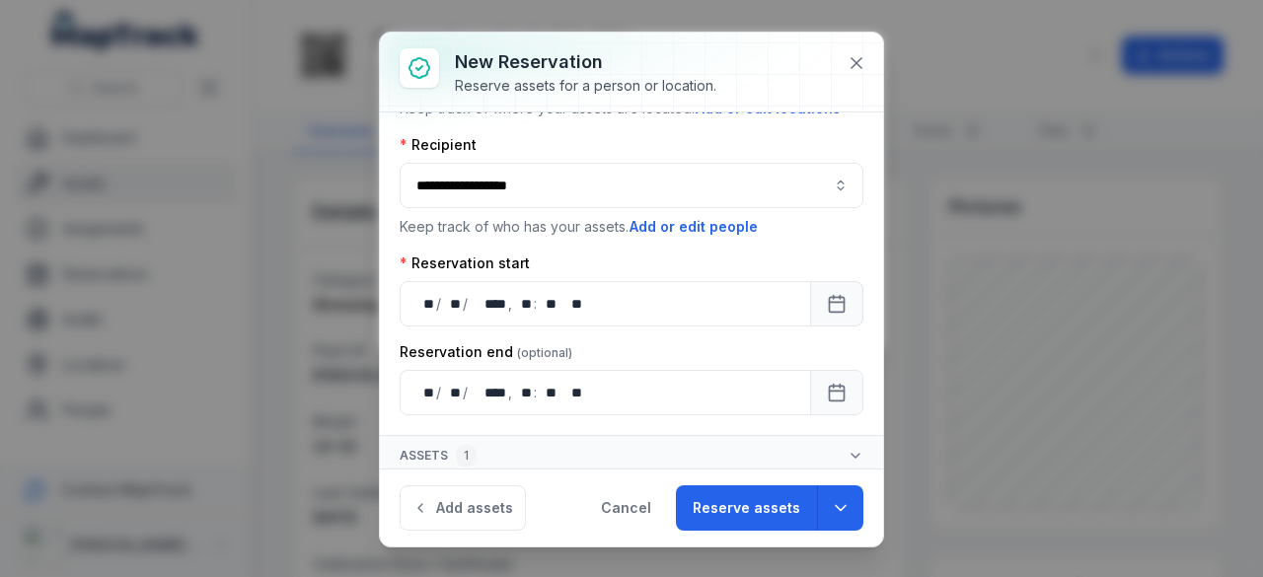
click at [829, 445] on button "Assets 1" at bounding box center [631, 455] width 503 height 39
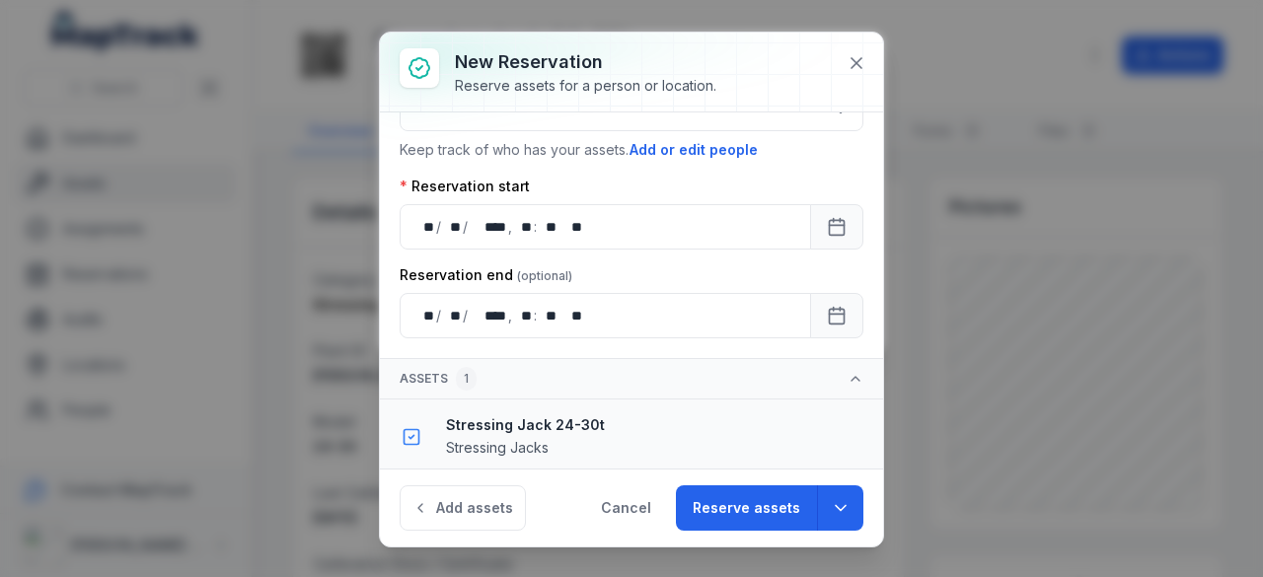
click at [851, 377] on icon "button" at bounding box center [855, 379] width 8 height 4
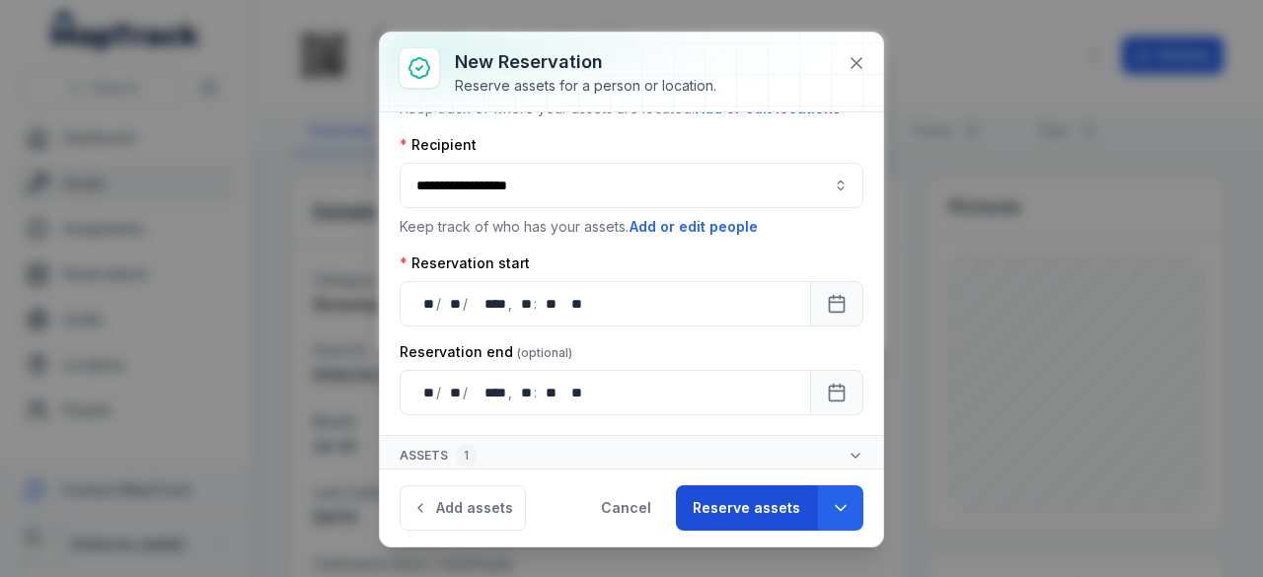
click at [763, 520] on button "Reserve assets" at bounding box center [746, 507] width 141 height 45
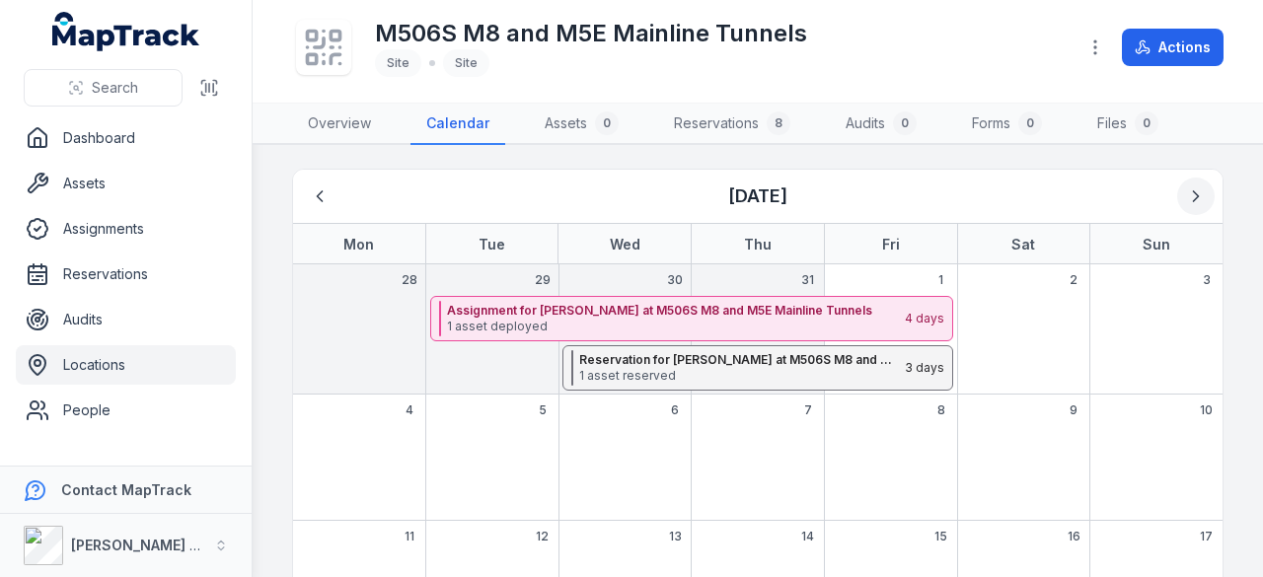
click at [1186, 193] on icon "Next" at bounding box center [1196, 196] width 20 height 20
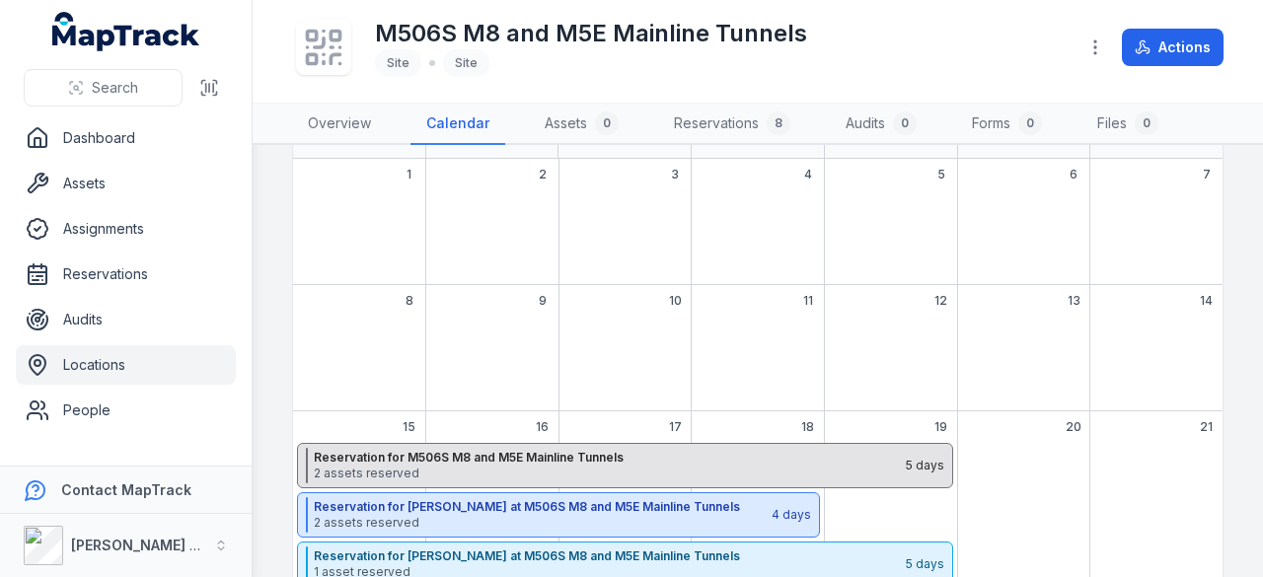
scroll to position [204, 0]
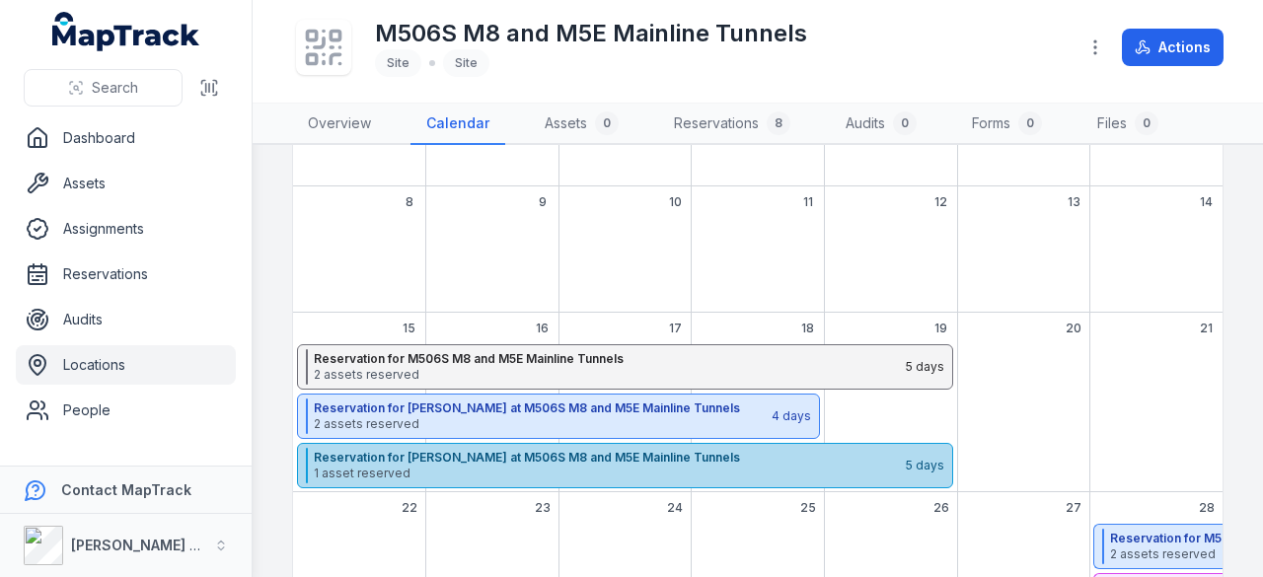
click at [568, 475] on span "1 asset reserved" at bounding box center [609, 474] width 590 height 16
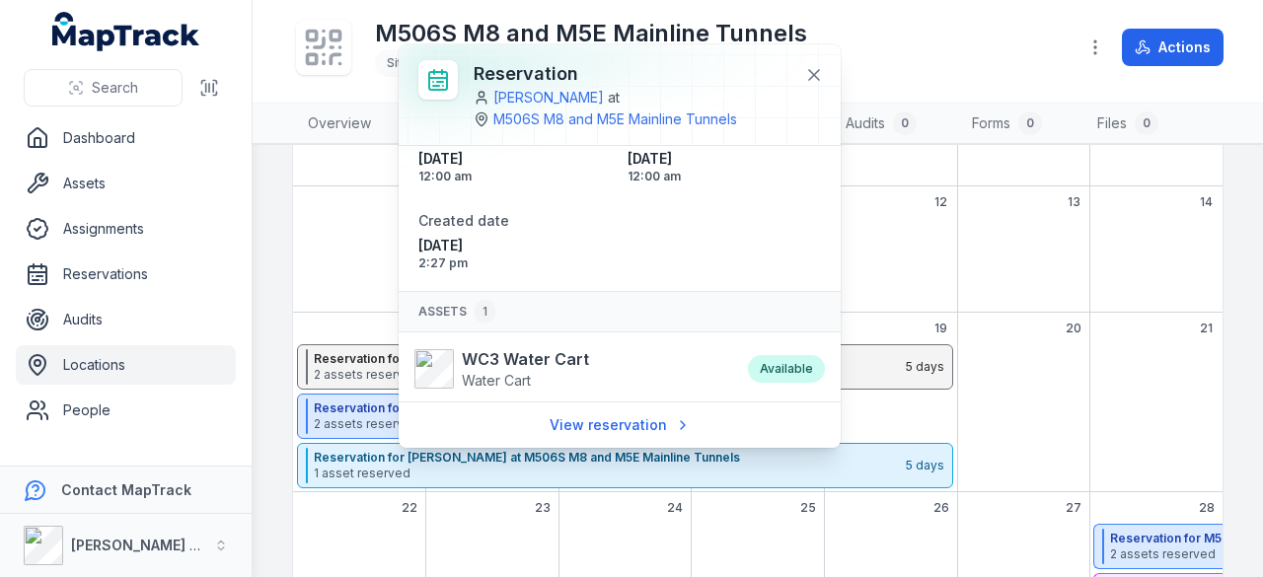
scroll to position [117, 0]
click at [910, 273] on div "12" at bounding box center [890, 249] width 133 height 126
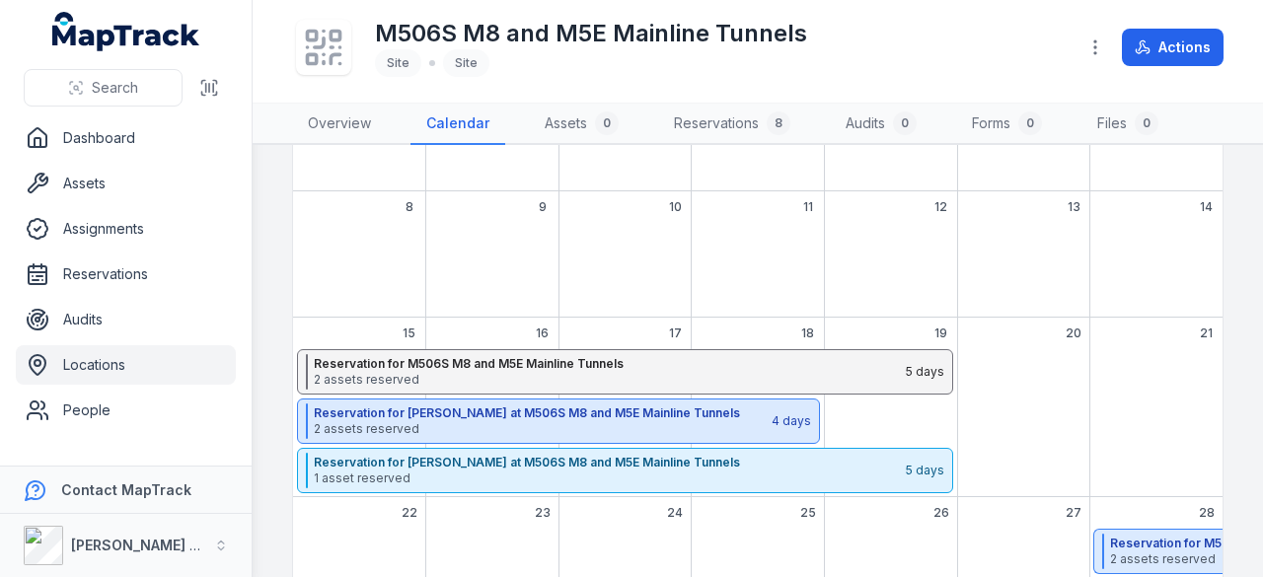
scroll to position [303, 0]
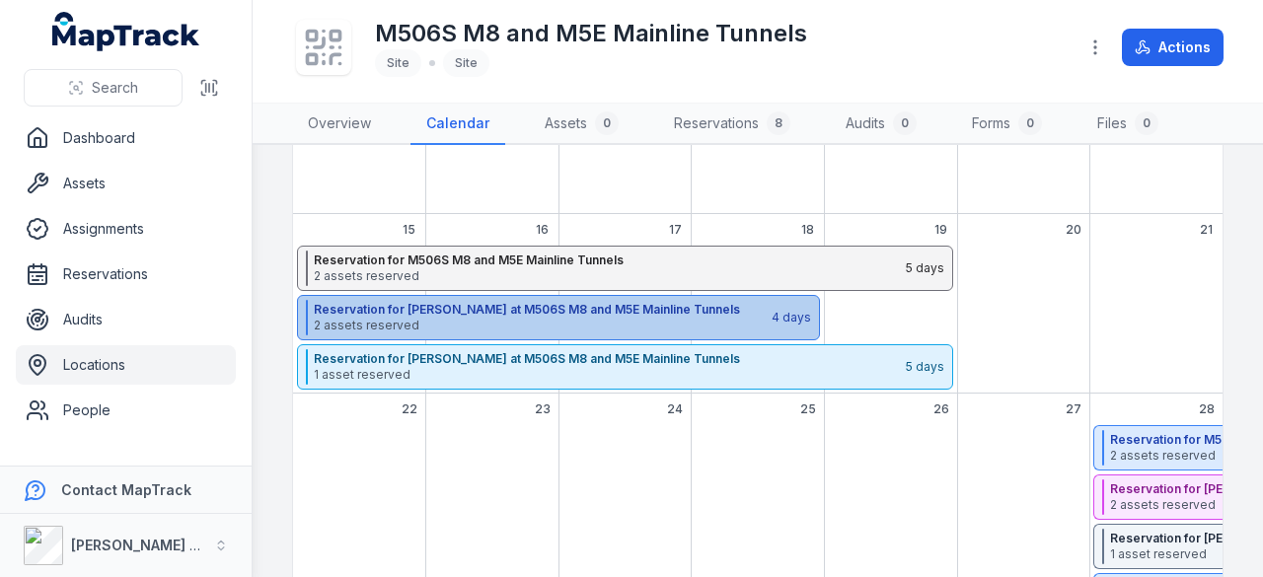
click at [521, 302] on strong "Reservation for William Zhuang at M506S M8 and M5E Mainline Tunnels" at bounding box center [542, 310] width 456 height 16
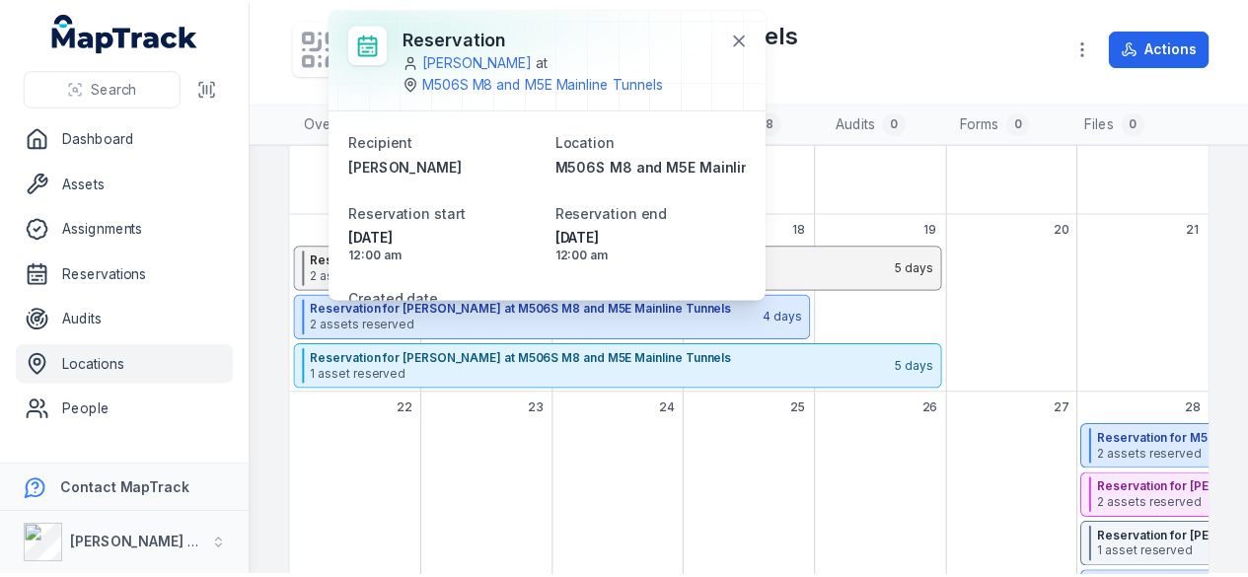
scroll to position [192, 0]
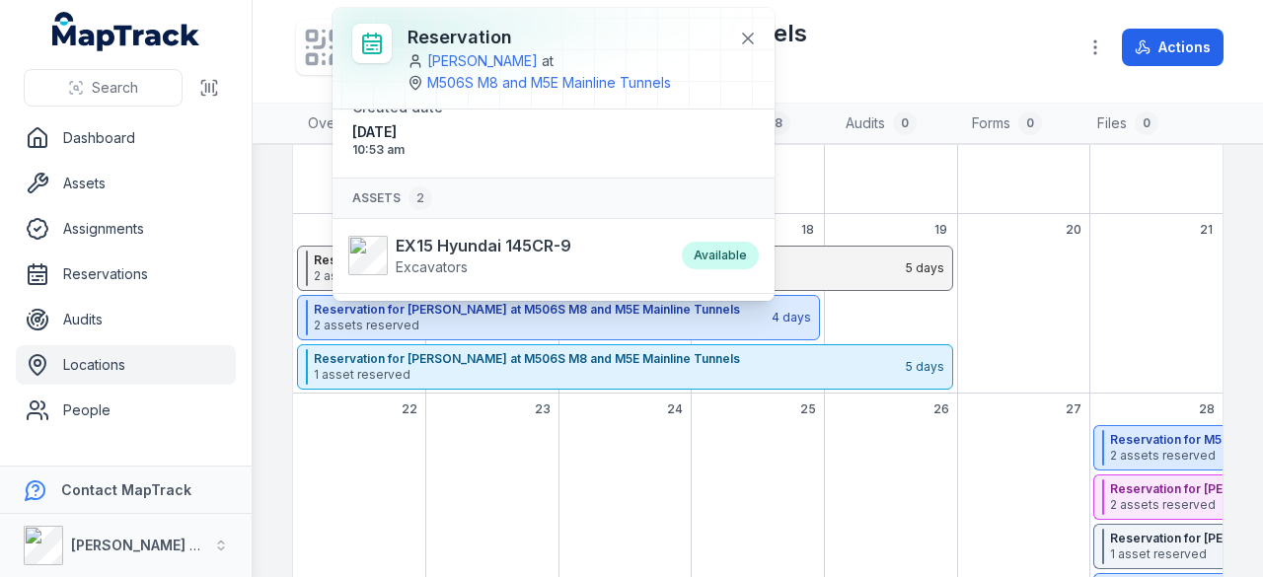
click at [527, 429] on div "September 2025" at bounding box center [492, 523] width 133 height 197
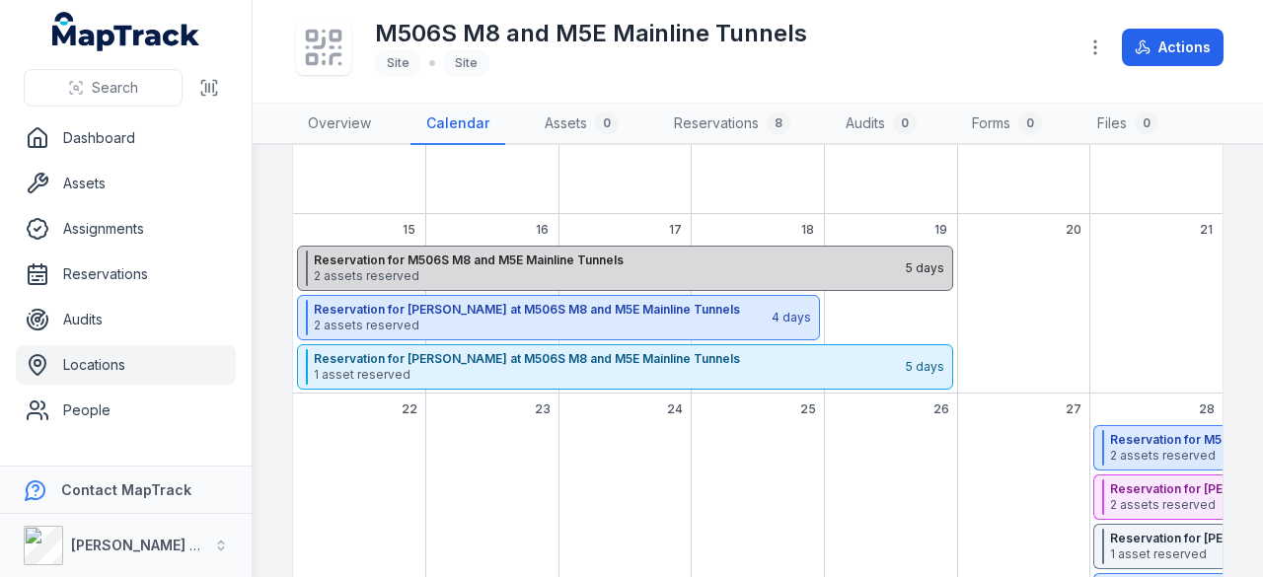
click at [550, 268] on span "2 assets reserved" at bounding box center [609, 276] width 590 height 16
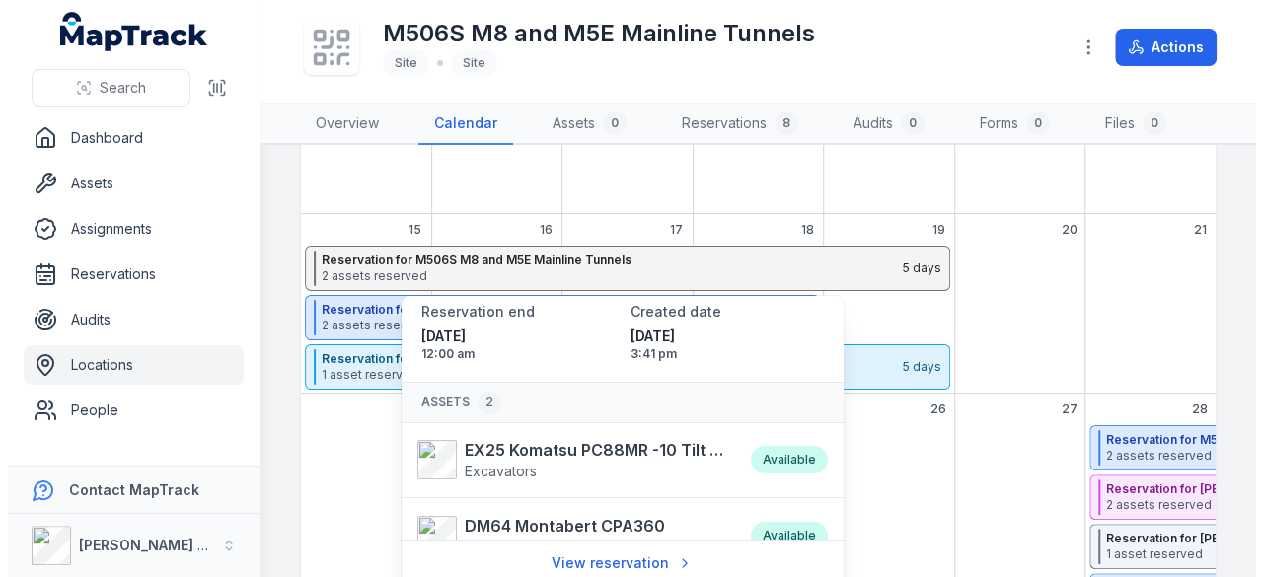
scroll to position [100, 0]
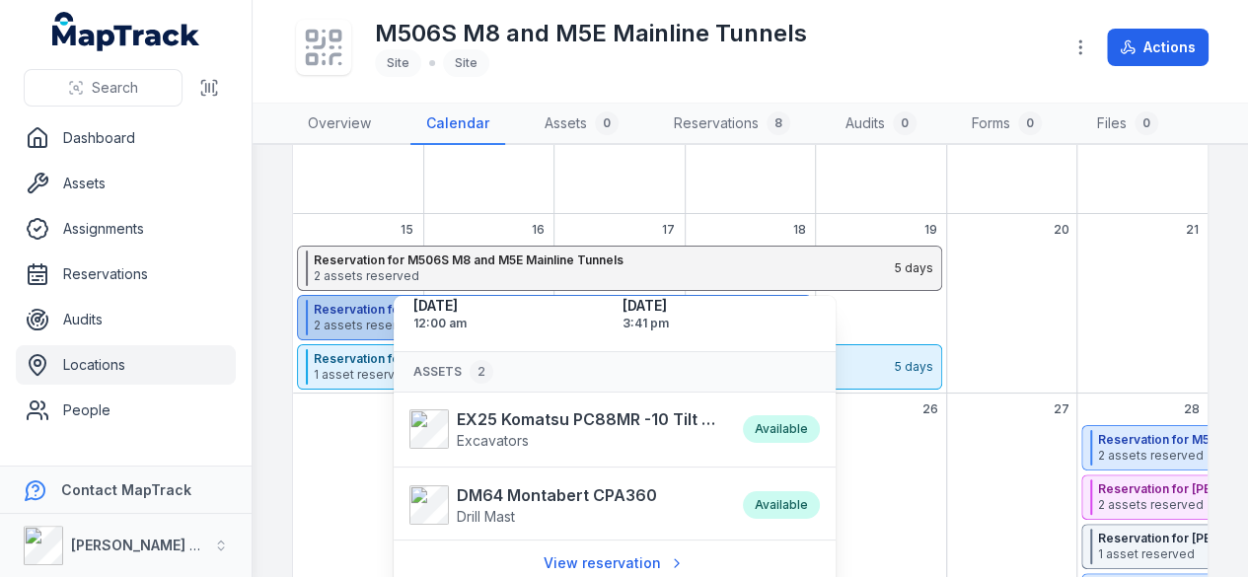
click at [381, 327] on span "2 assets reserved" at bounding box center [538, 326] width 448 height 16
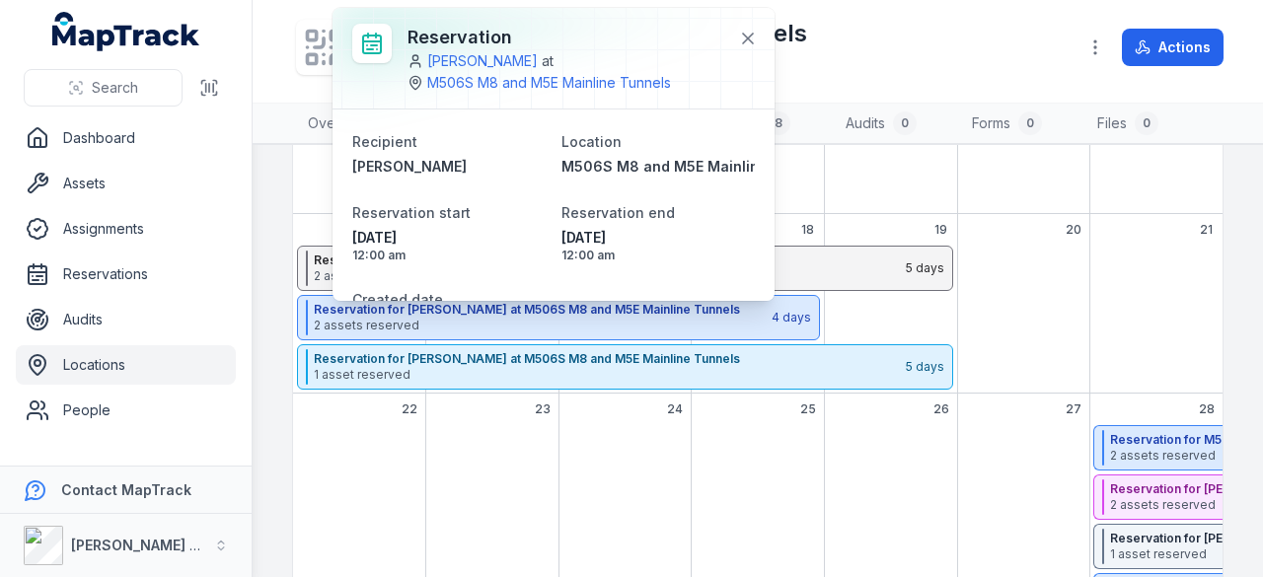
scroll to position [192, 0]
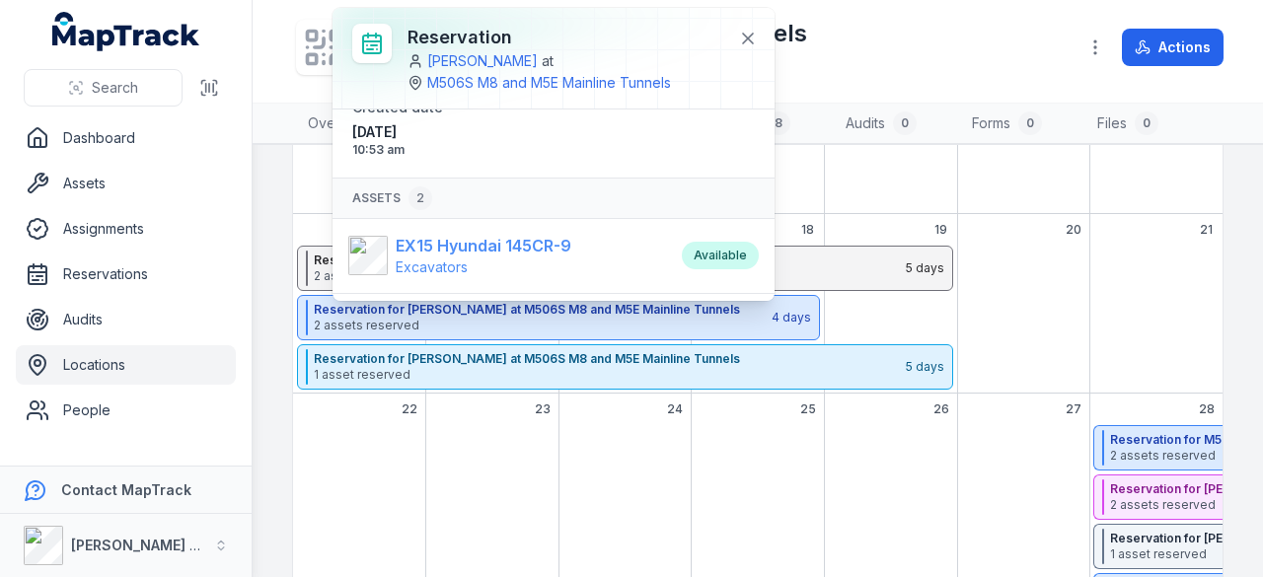
click at [462, 251] on strong "EX15 Hyundai 145CR-9" at bounding box center [484, 246] width 176 height 24
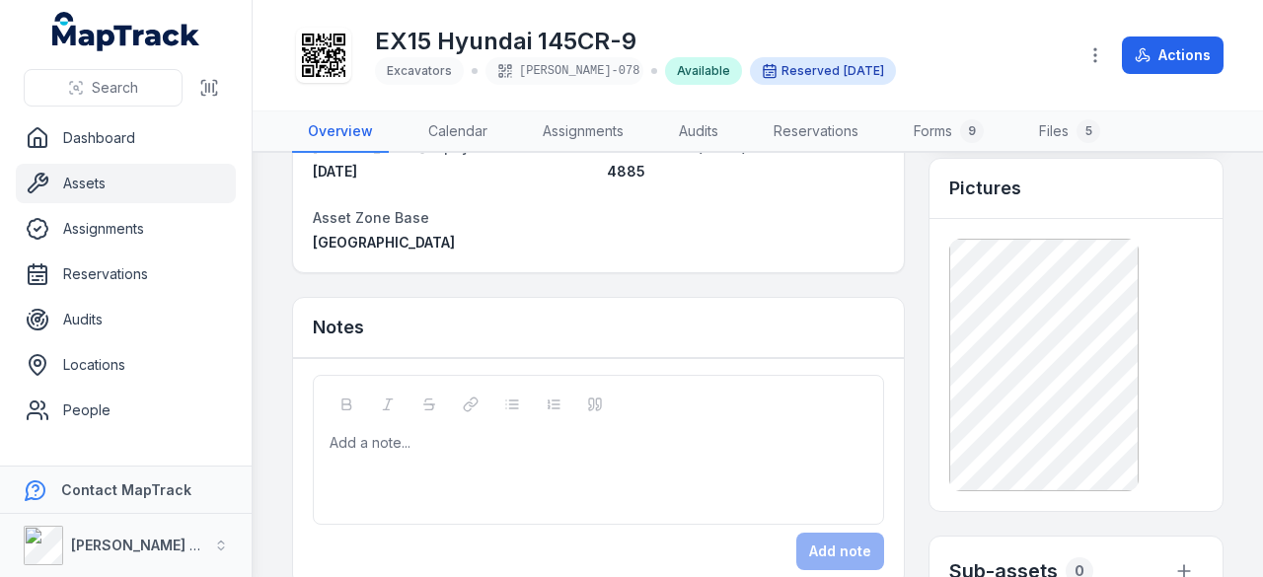
scroll to position [395, 0]
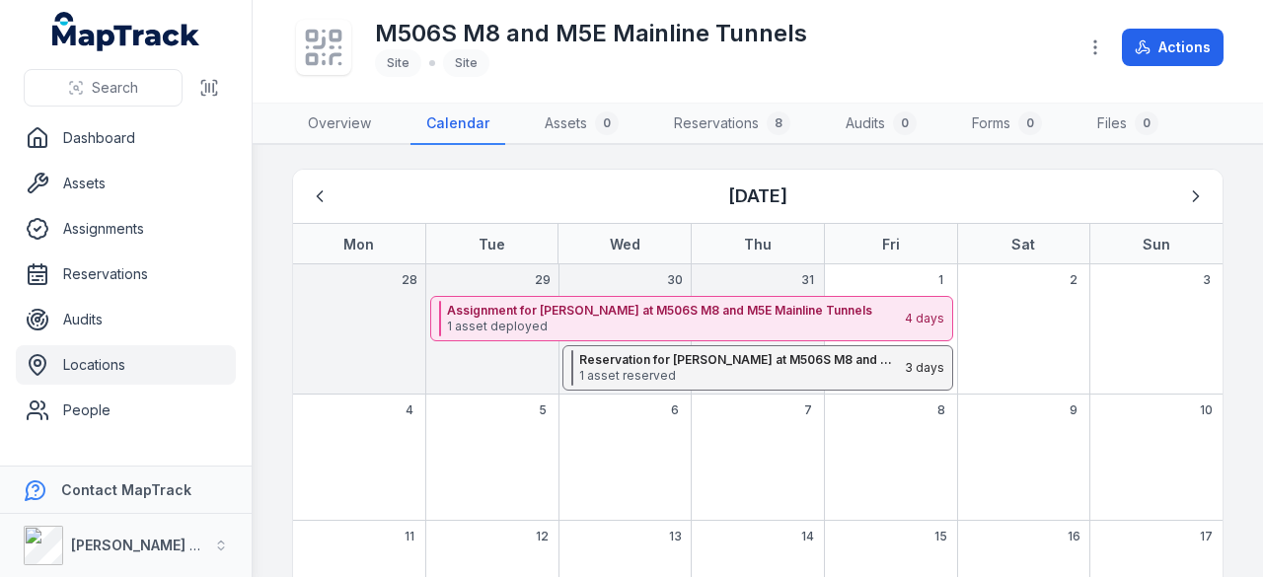
click at [1229, 423] on main "August 2025 Mon Tue Wed Thu Fri Sat Sun 28 29 30 31 1 2 3 Assignment for Daniel…" at bounding box center [758, 361] width 1010 height 432
